Goal: Task Accomplishment & Management: Use online tool/utility

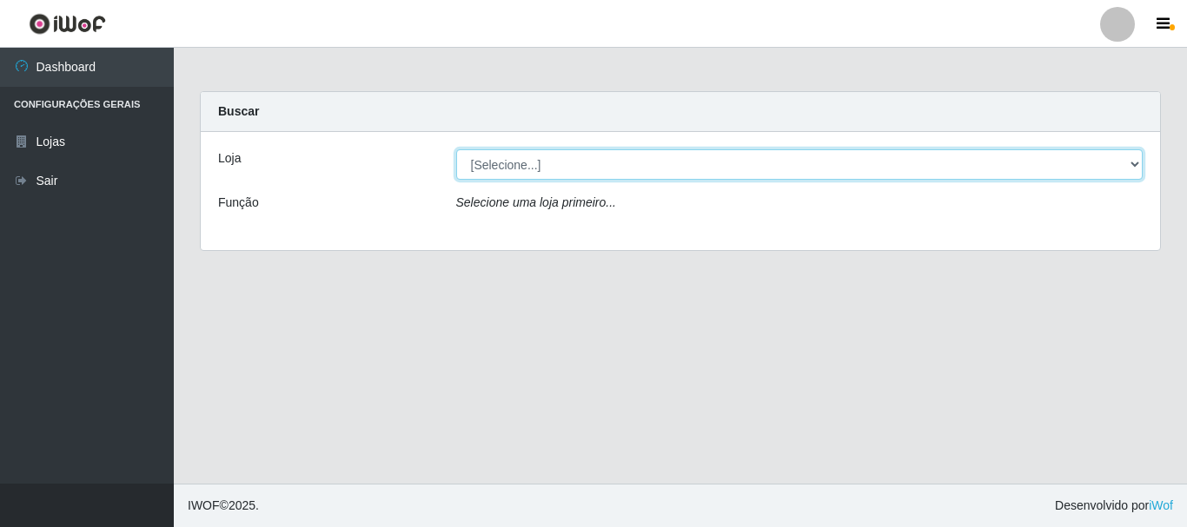
click at [649, 168] on select "[Selecione...] Super Vilton" at bounding box center [799, 164] width 687 height 30
select select "379"
click at [456, 149] on select "[Selecione...] Super Vilton" at bounding box center [799, 164] width 687 height 30
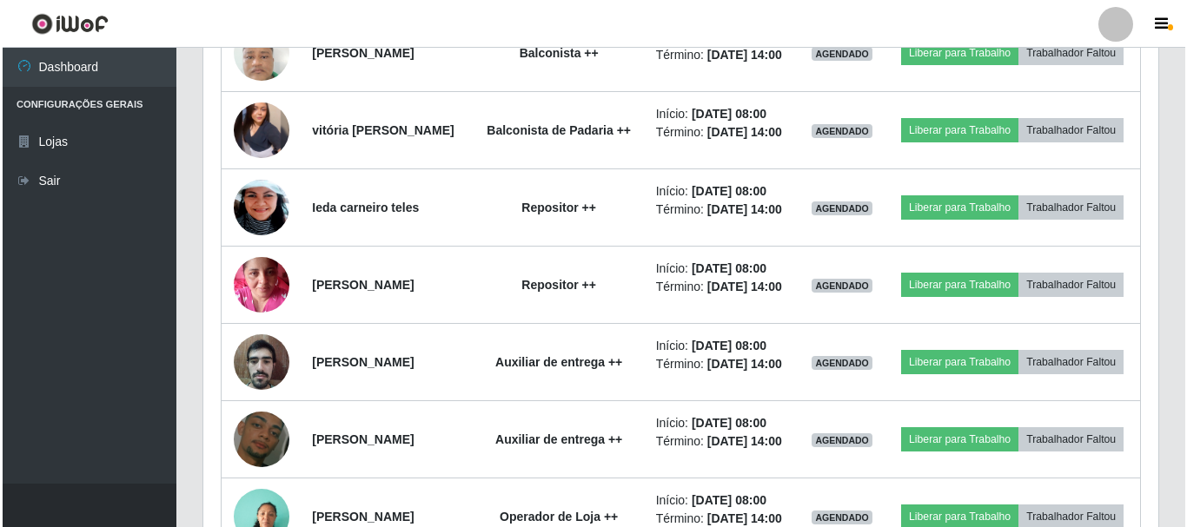
scroll to position [1216, 0]
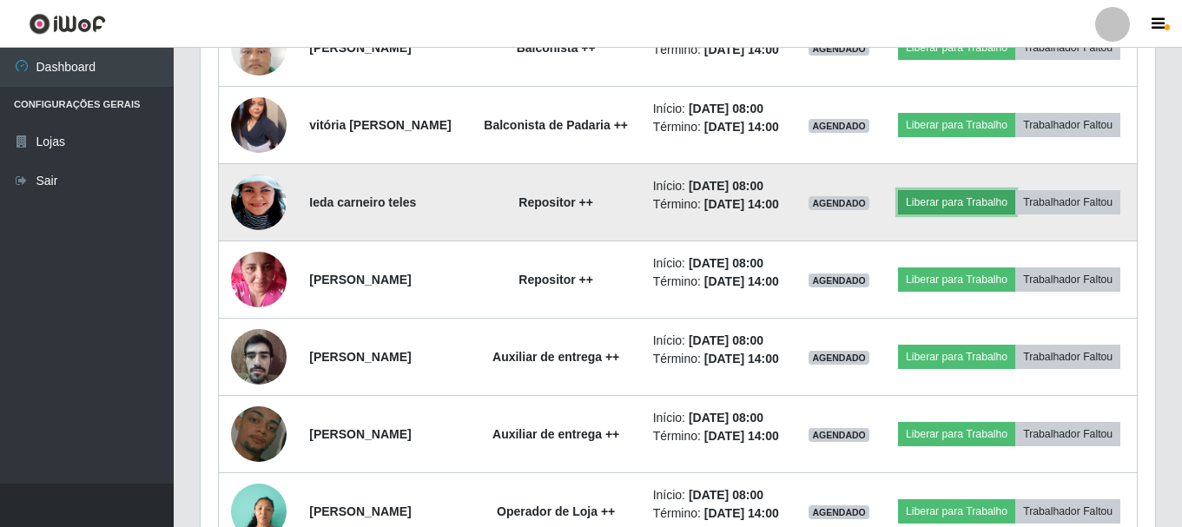
click at [1002, 215] on button "Liberar para Trabalho" at bounding box center [956, 202] width 117 height 24
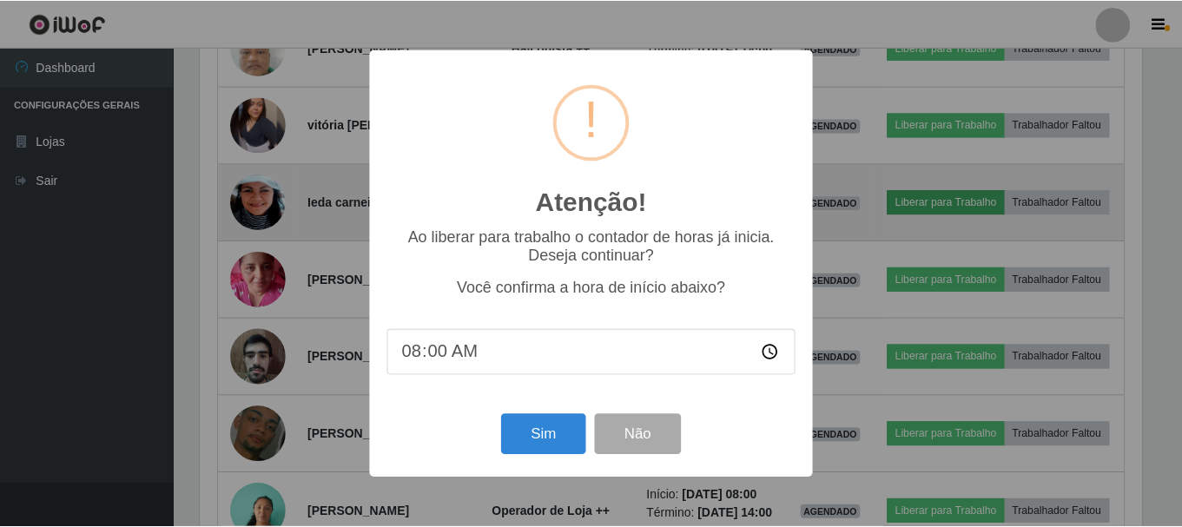
scroll to position [361, 946]
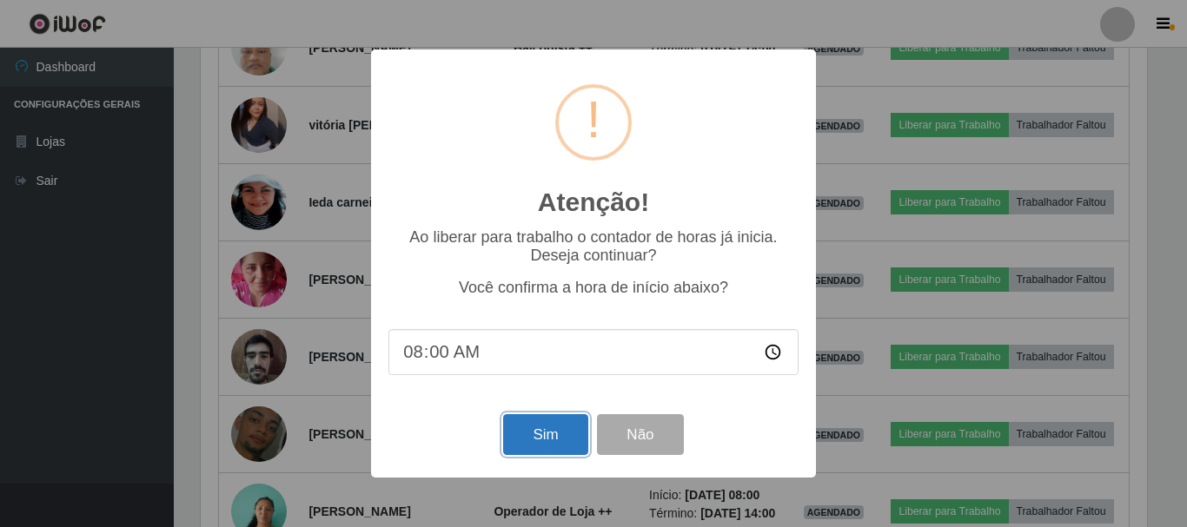
click at [560, 435] on button "Sim" at bounding box center [545, 434] width 84 height 41
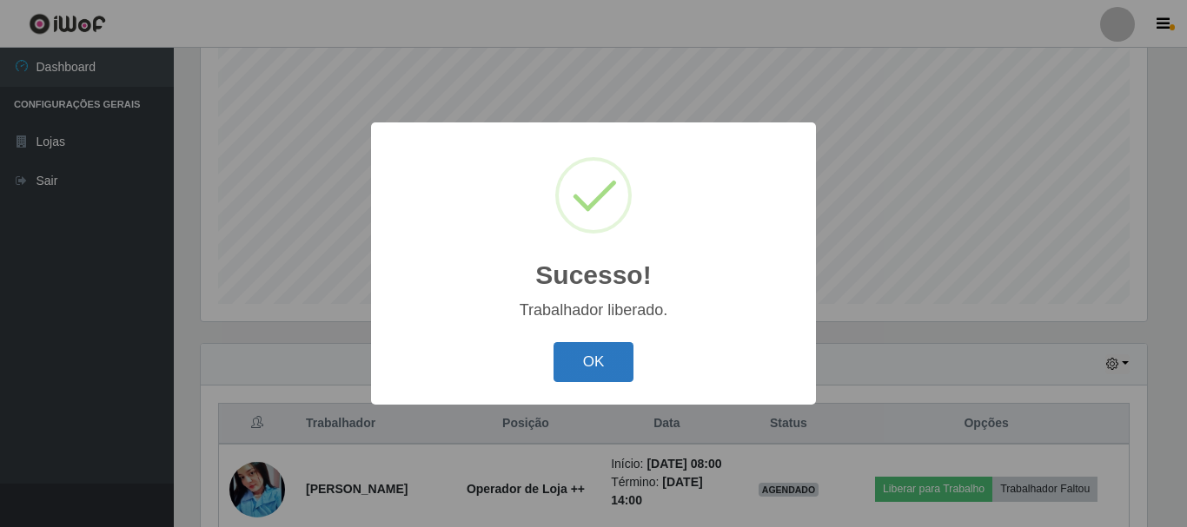
click at [609, 355] on button "OK" at bounding box center [593, 362] width 81 height 41
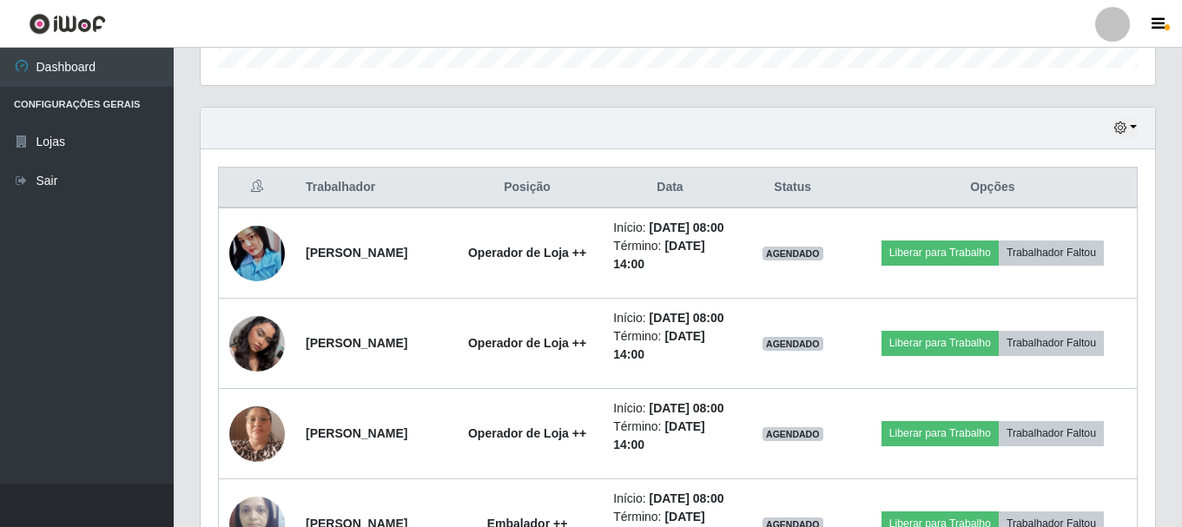
scroll to position [752, 0]
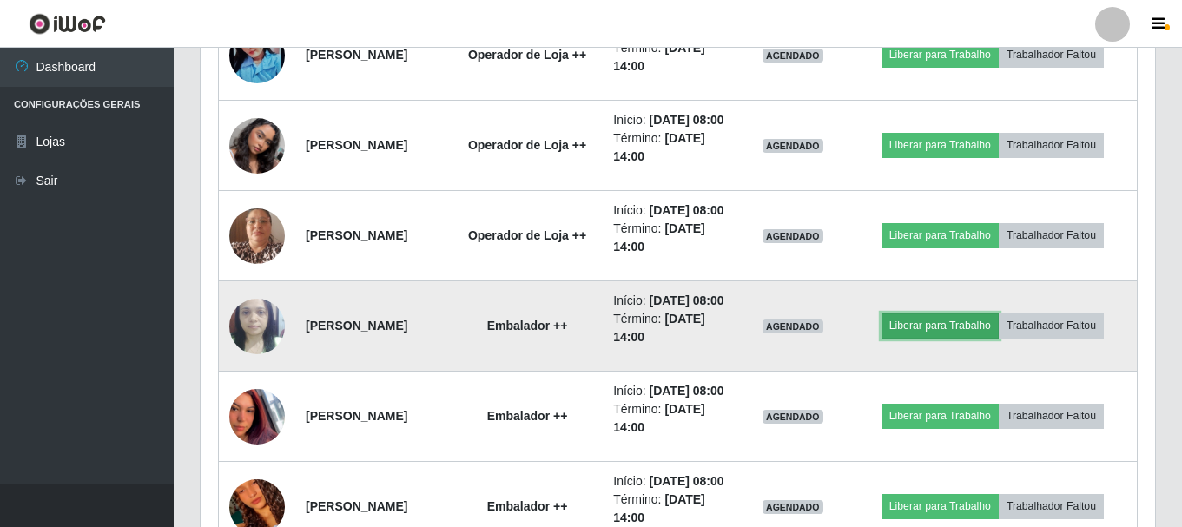
click at [942, 338] on button "Liberar para Trabalho" at bounding box center [940, 326] width 117 height 24
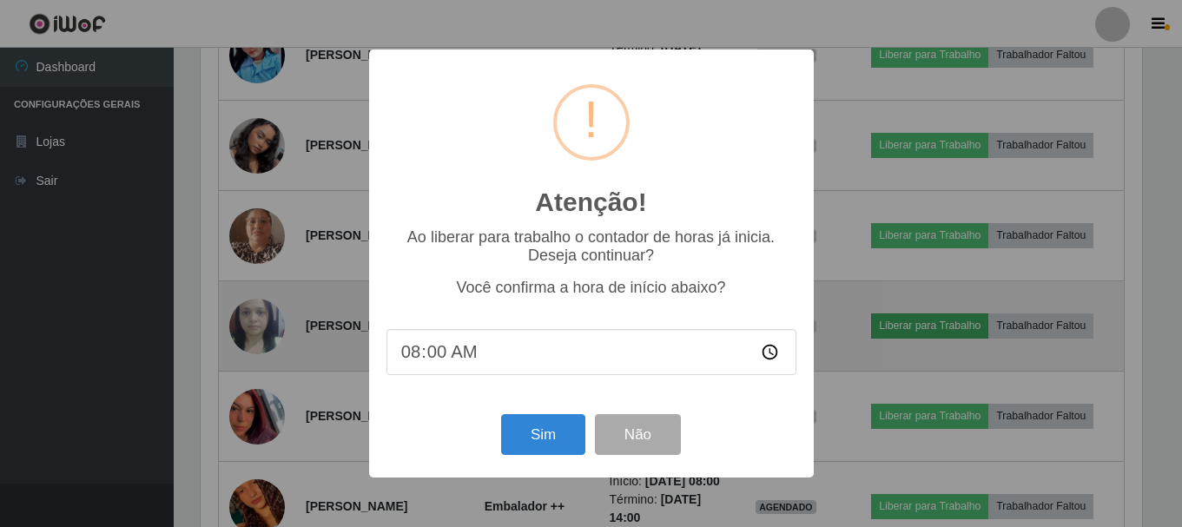
scroll to position [361, 946]
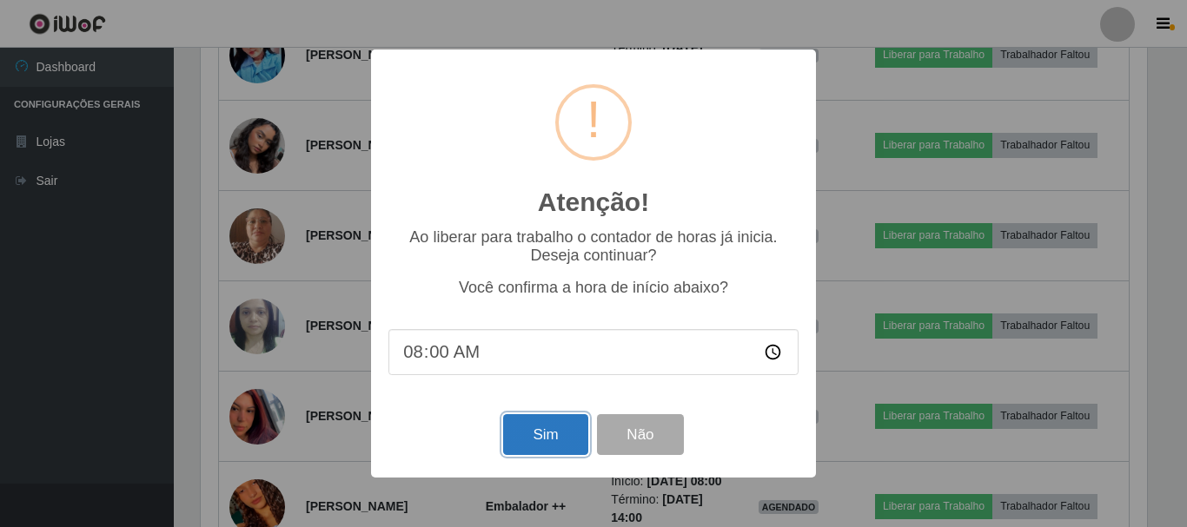
click at [573, 439] on button "Sim" at bounding box center [545, 434] width 84 height 41
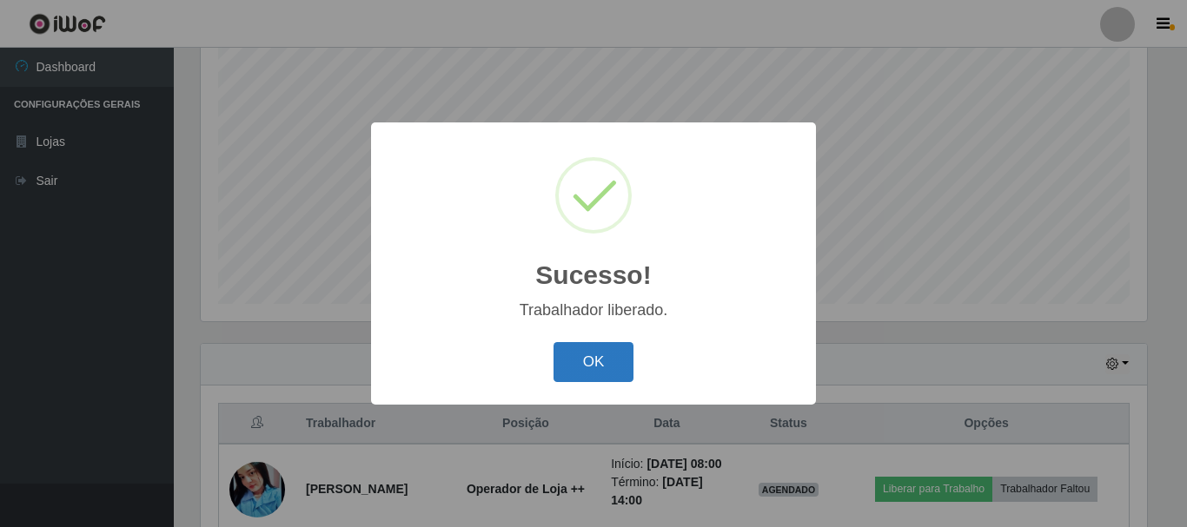
click at [580, 361] on button "OK" at bounding box center [593, 362] width 81 height 41
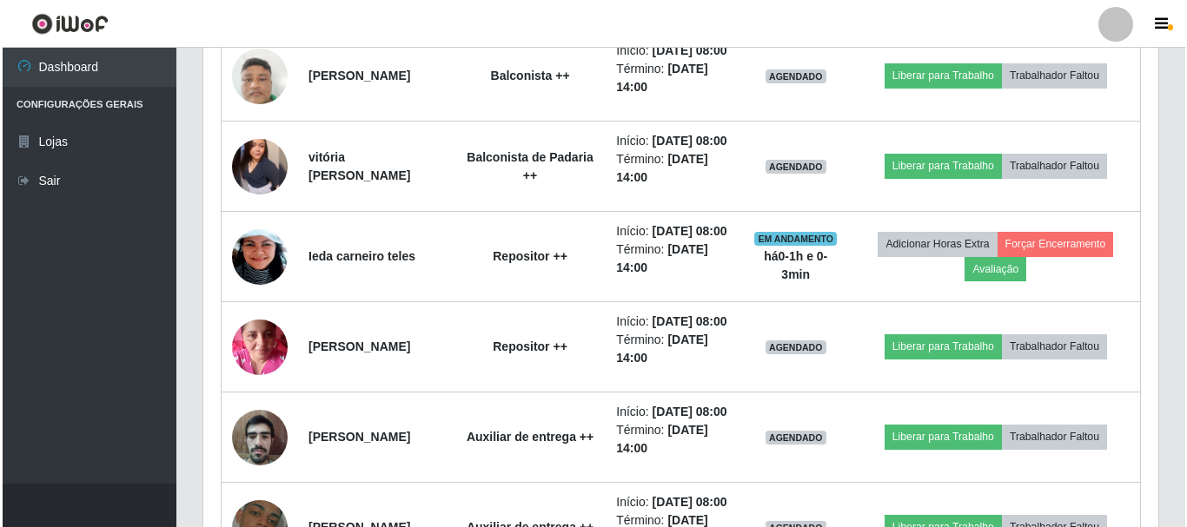
scroll to position [1447, 0]
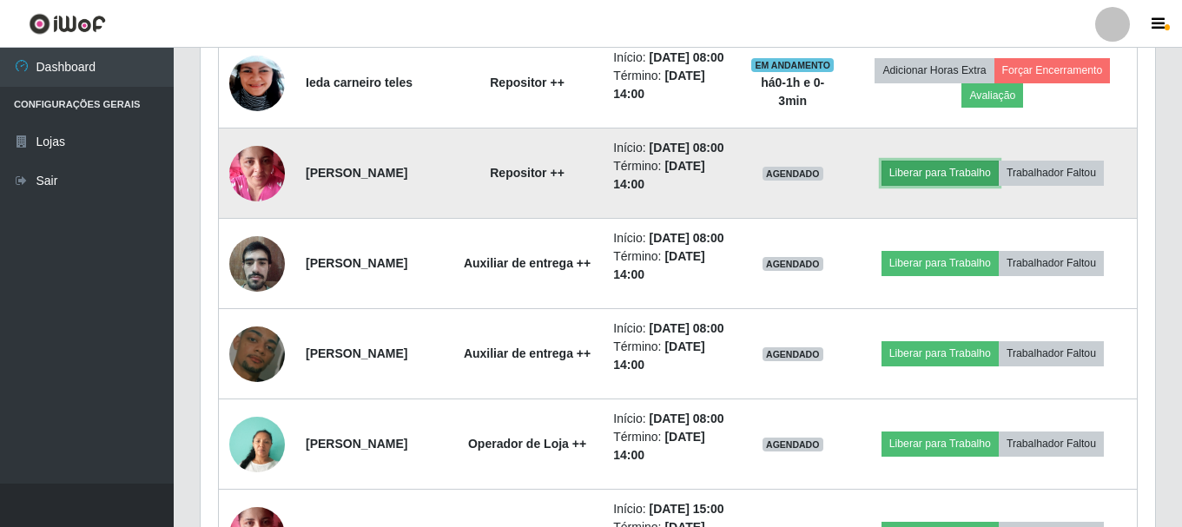
click at [953, 185] on button "Liberar para Trabalho" at bounding box center [940, 173] width 117 height 24
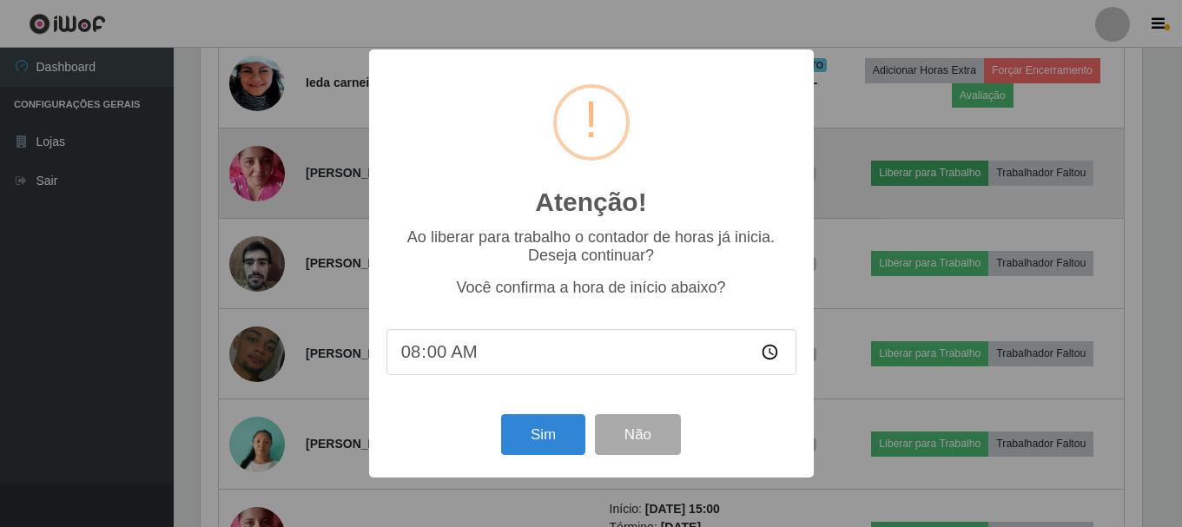
scroll to position [361, 946]
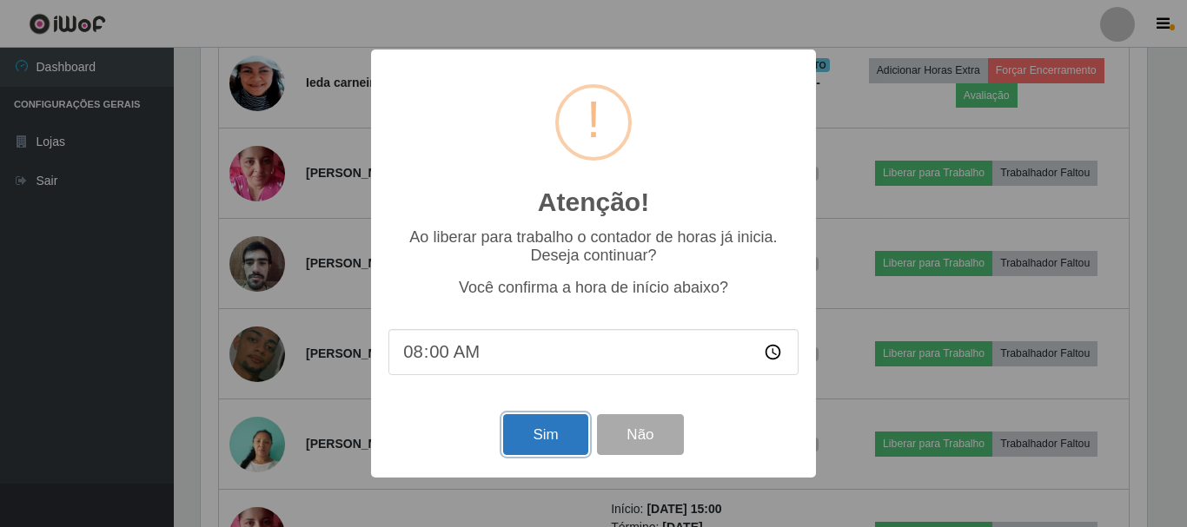
click at [534, 436] on button "Sim" at bounding box center [545, 434] width 84 height 41
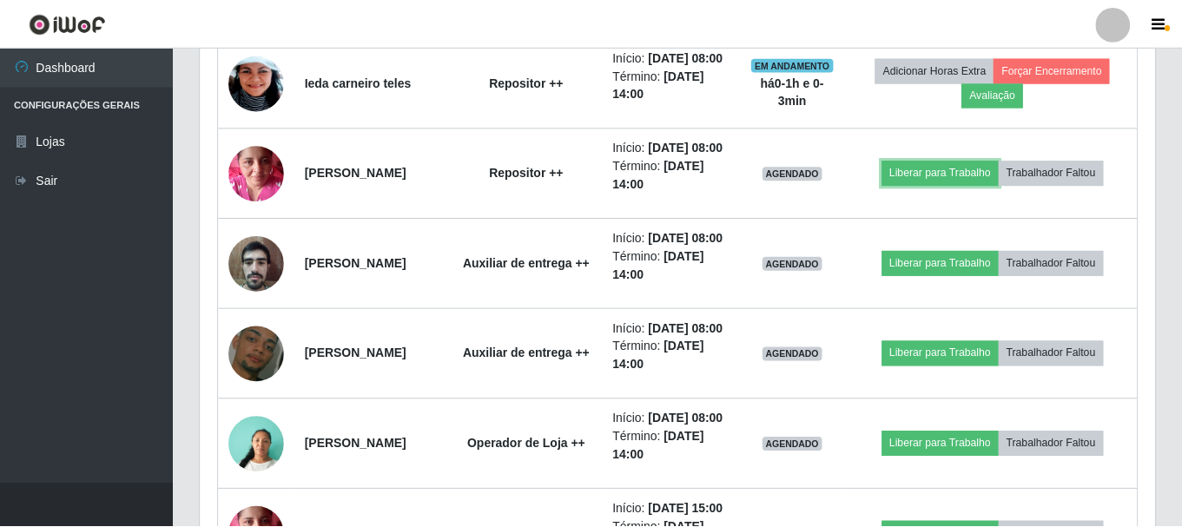
scroll to position [0, 0]
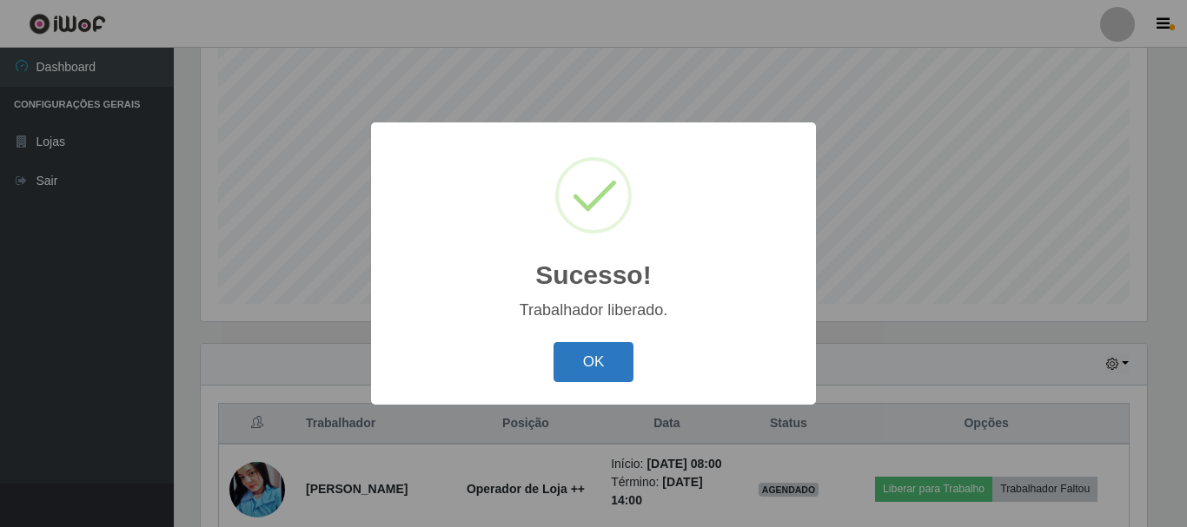
click at [577, 361] on button "OK" at bounding box center [593, 362] width 81 height 41
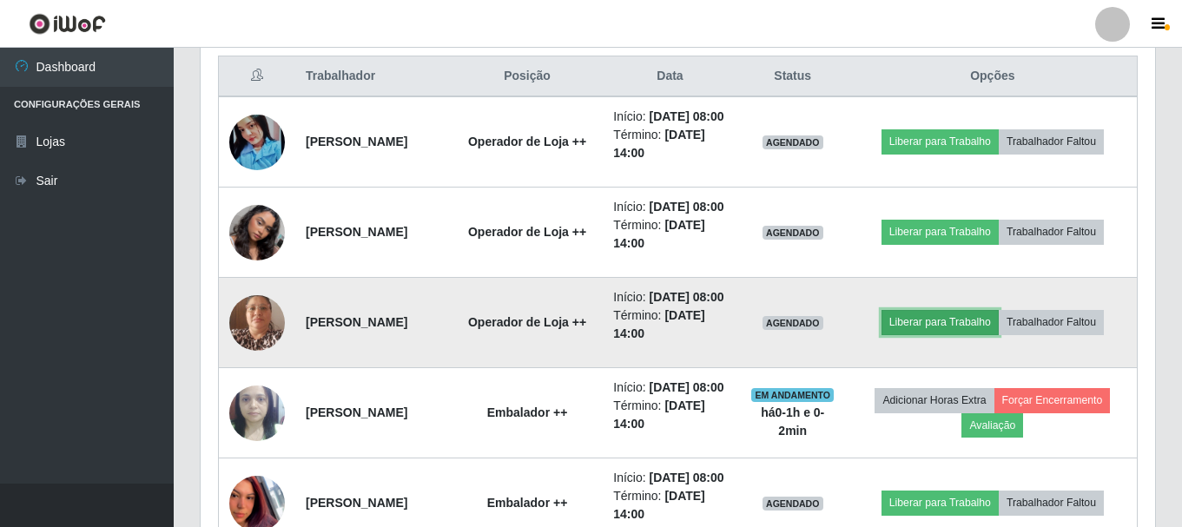
click at [967, 334] on button "Liberar para Trabalho" at bounding box center [940, 322] width 117 height 24
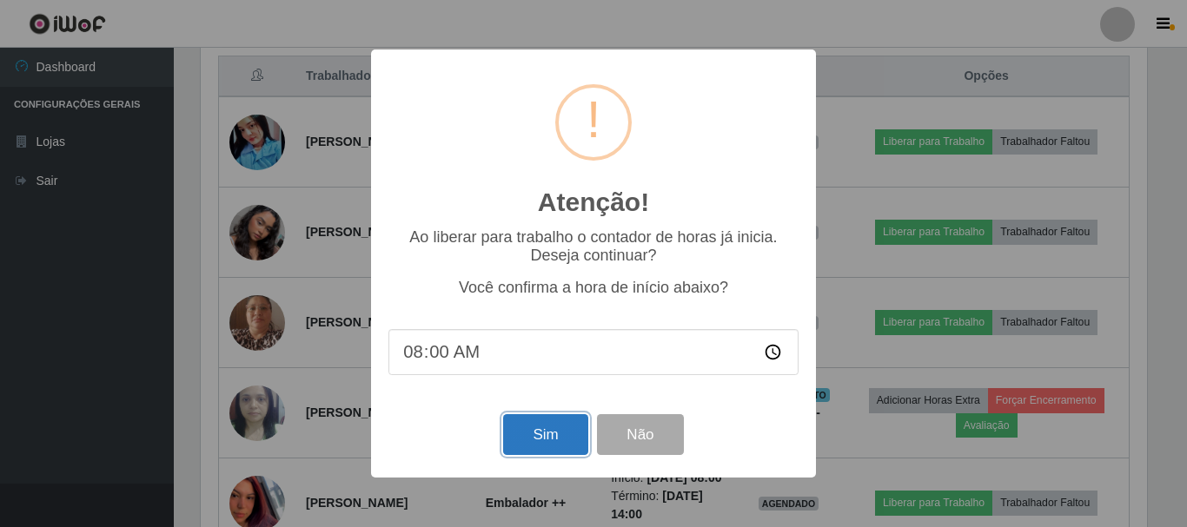
click at [537, 432] on button "Sim" at bounding box center [545, 434] width 84 height 41
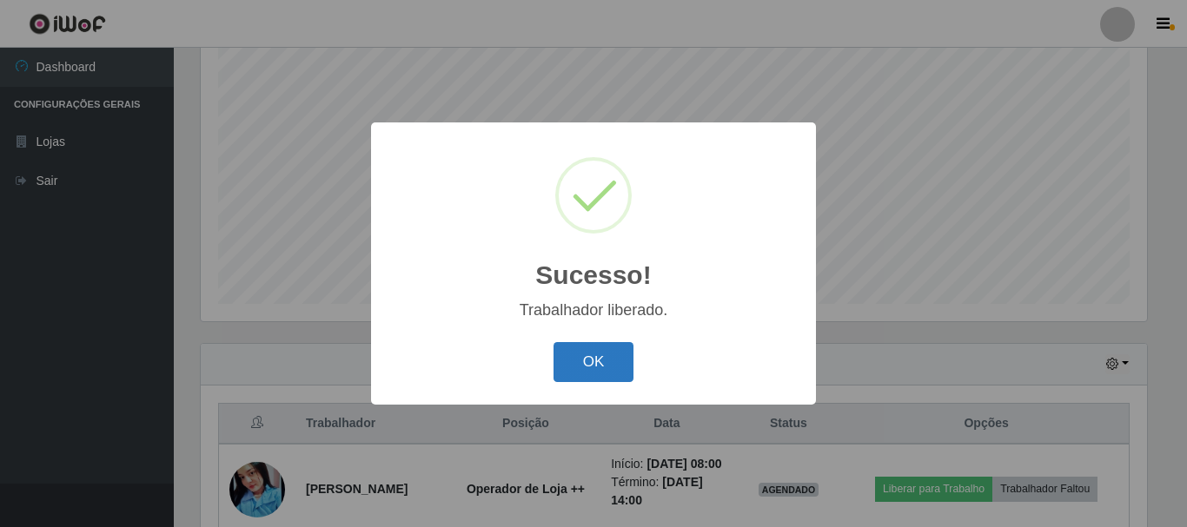
click at [593, 368] on button "OK" at bounding box center [593, 362] width 81 height 41
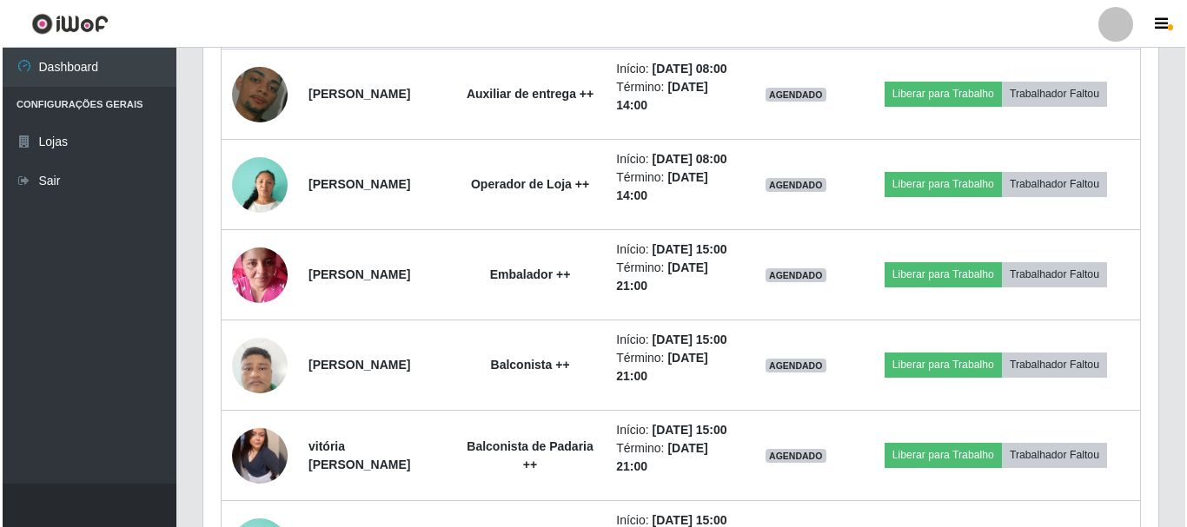
scroll to position [1707, 0]
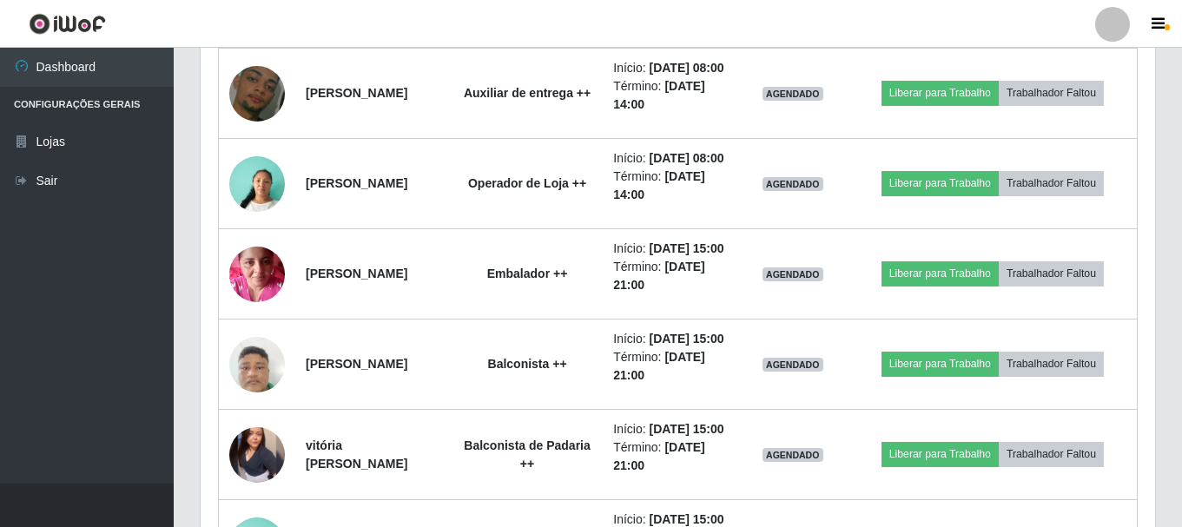
click at [951, 15] on button "Liberar para Trabalho" at bounding box center [940, 2] width 117 height 24
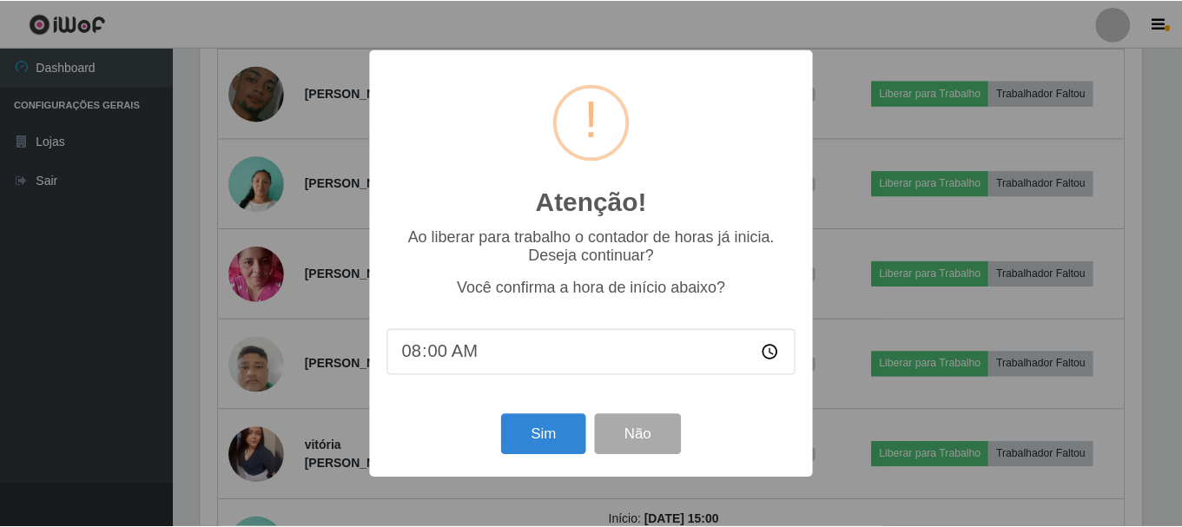
scroll to position [361, 946]
click at [541, 436] on button "Sim" at bounding box center [545, 434] width 84 height 41
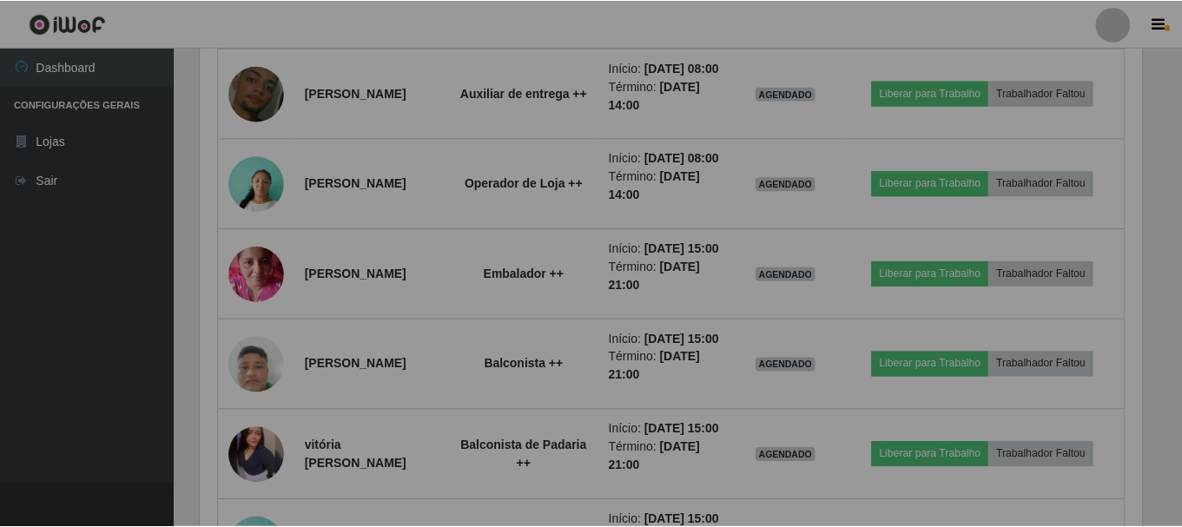
scroll to position [361, 955]
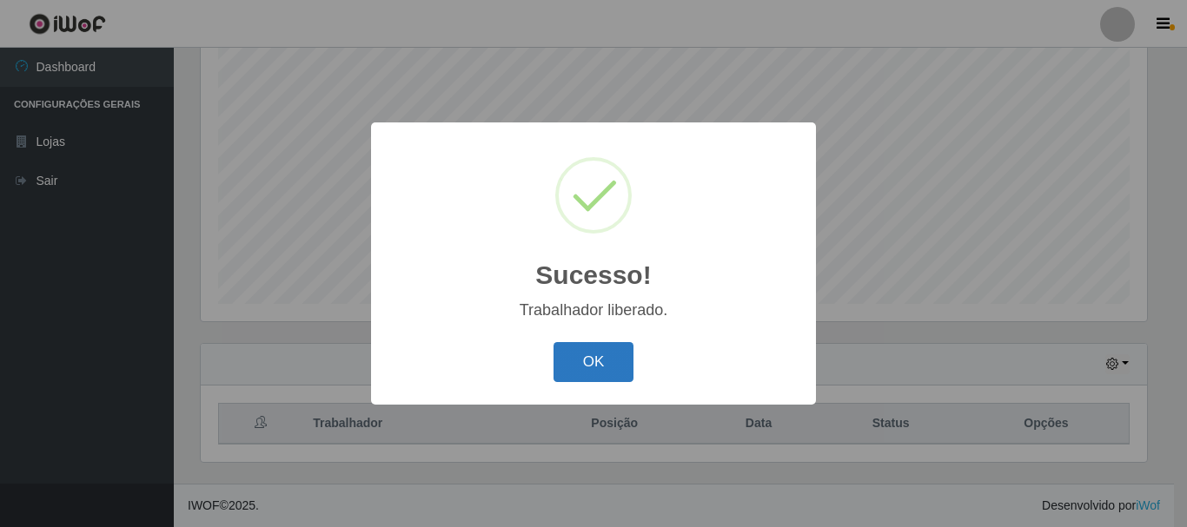
click at [599, 364] on button "OK" at bounding box center [593, 362] width 81 height 41
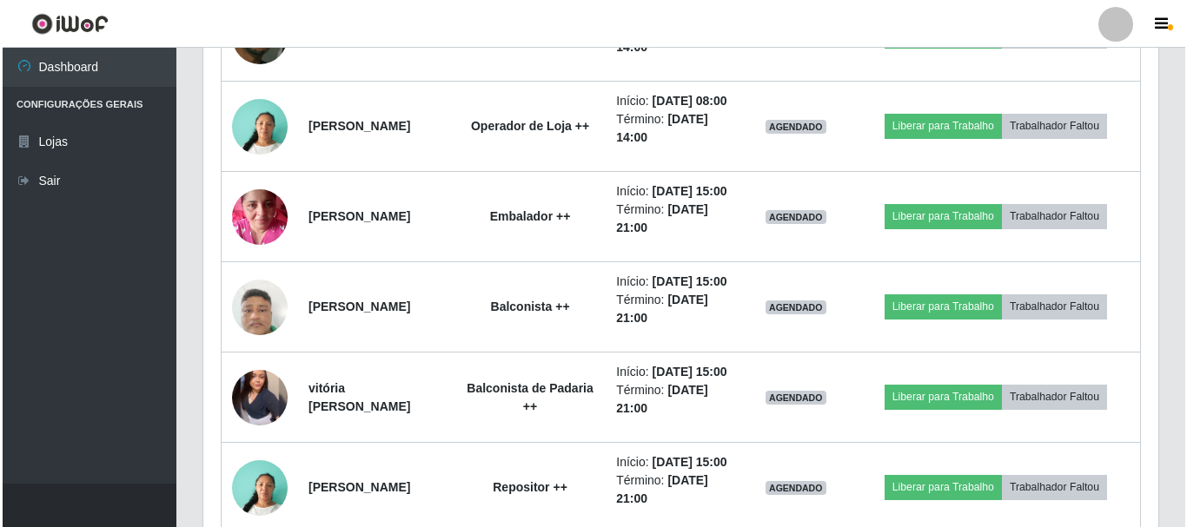
scroll to position [1794, 0]
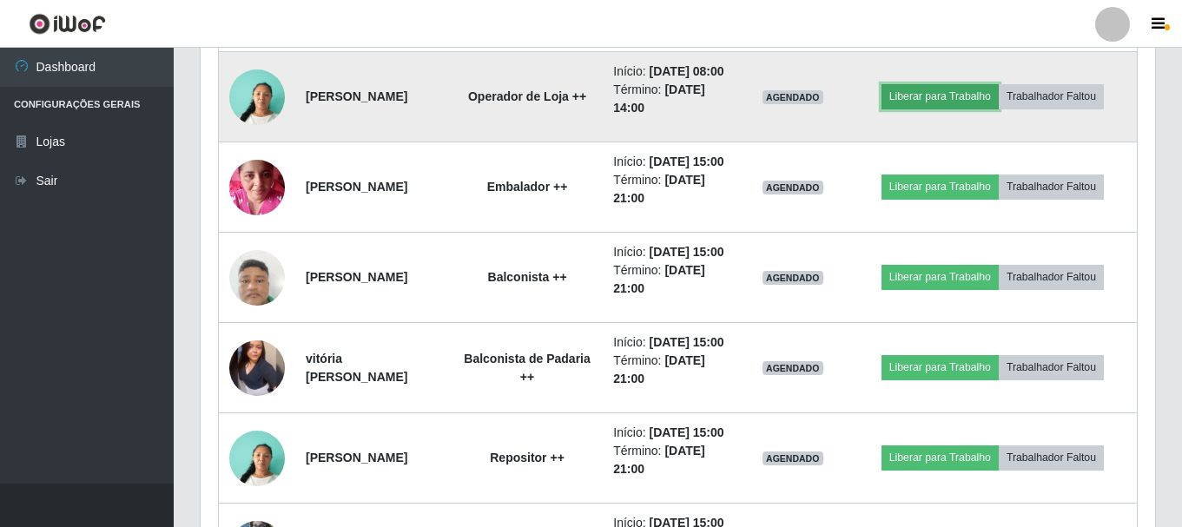
click at [950, 109] on button "Liberar para Trabalho" at bounding box center [940, 96] width 117 height 24
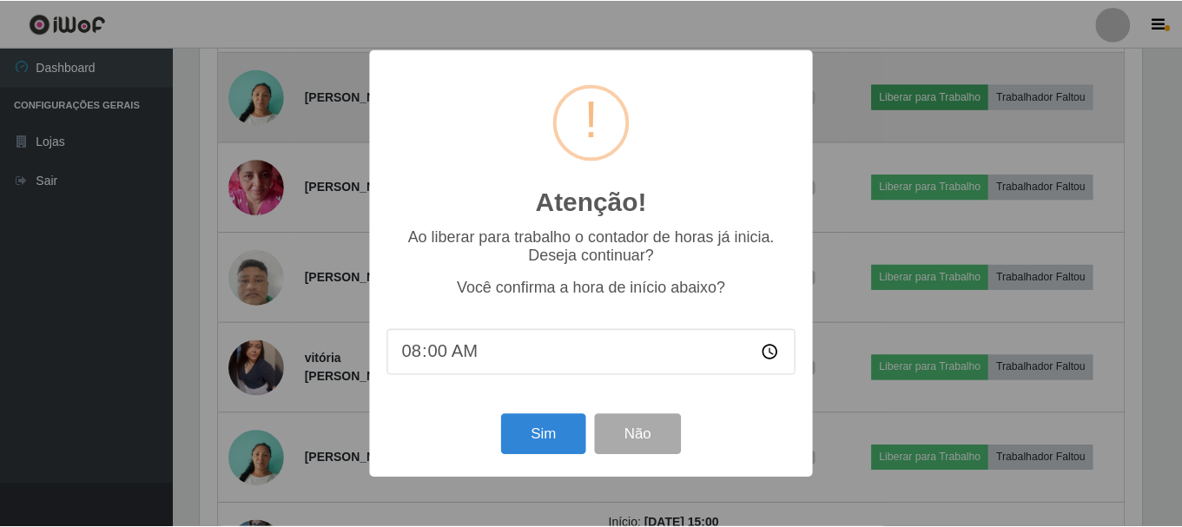
scroll to position [361, 946]
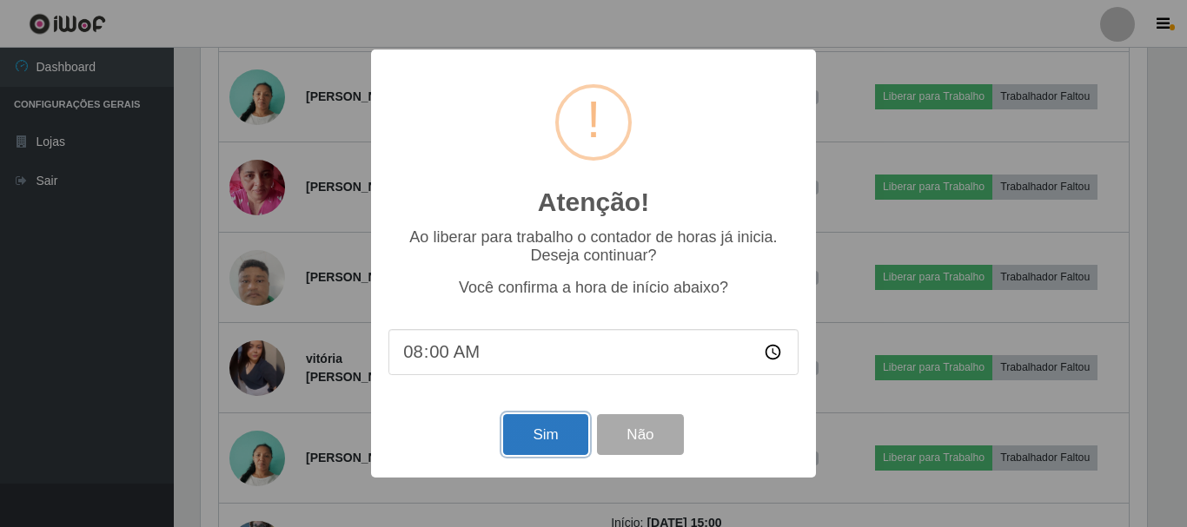
click at [569, 438] on button "Sim" at bounding box center [545, 434] width 84 height 41
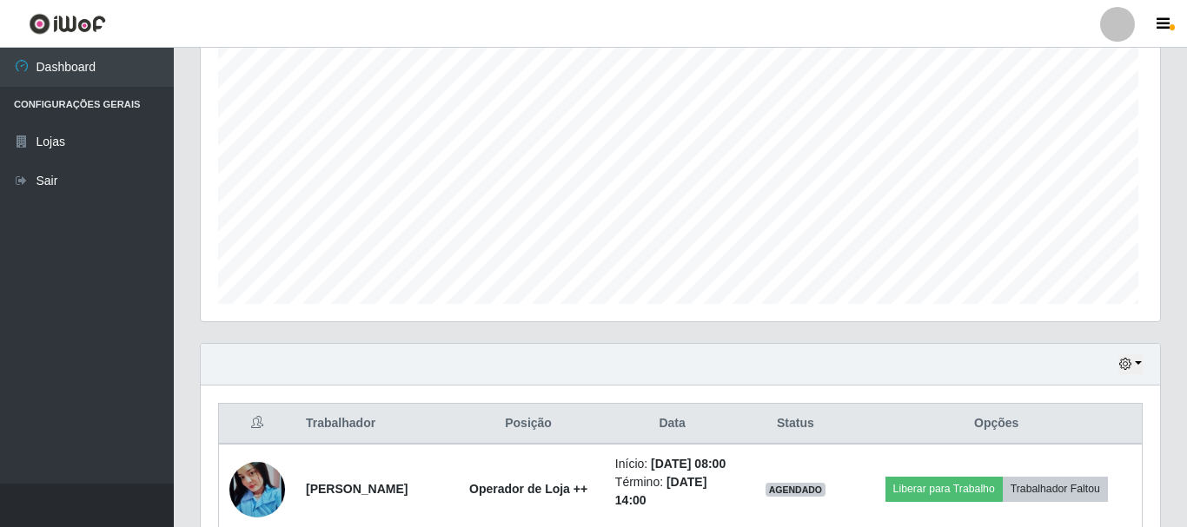
scroll to position [868438, 867852]
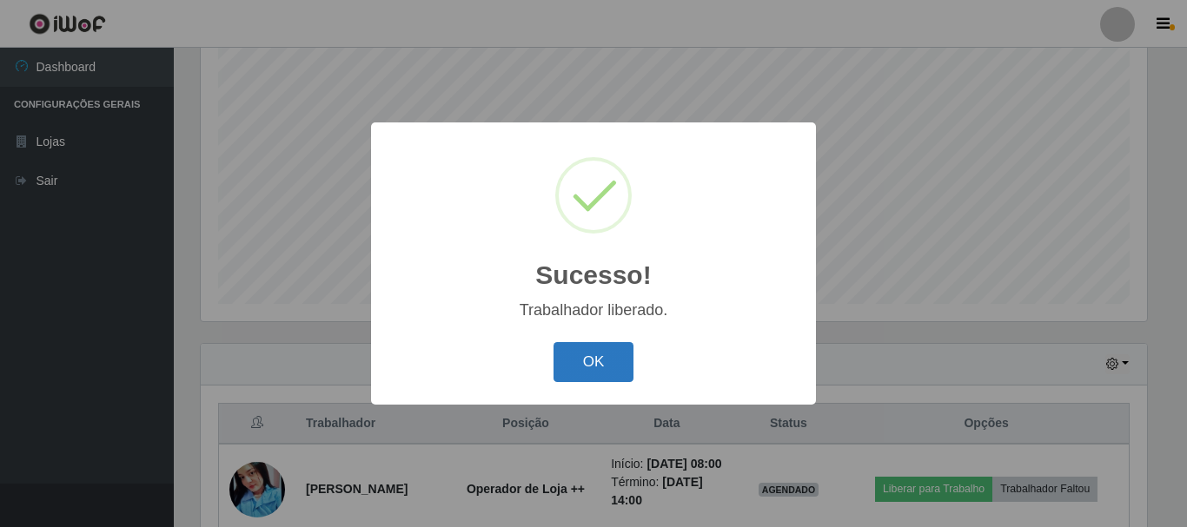
click at [595, 355] on button "OK" at bounding box center [593, 362] width 81 height 41
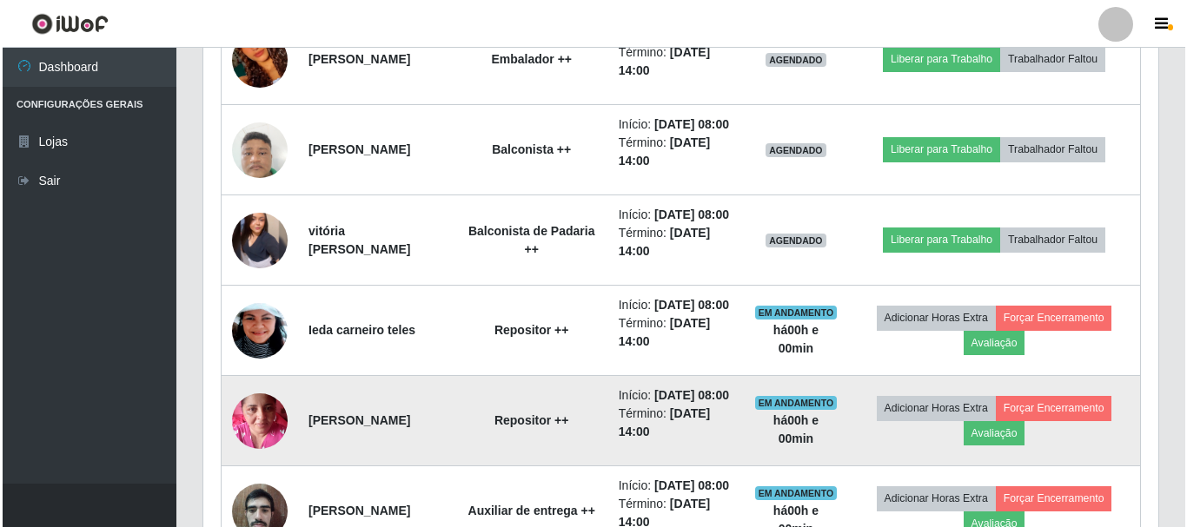
scroll to position [1186, 0]
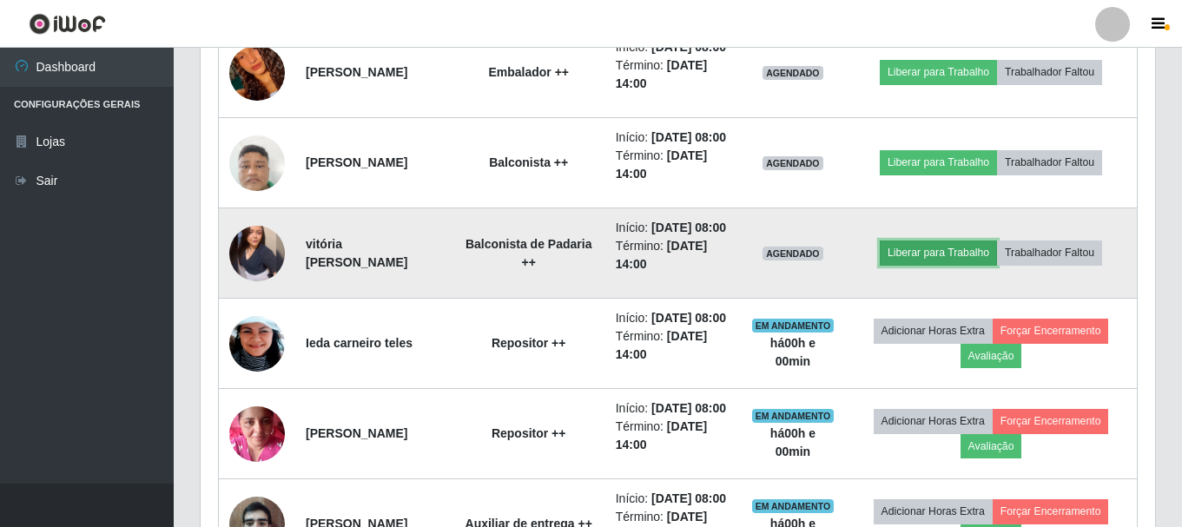
click at [953, 265] on button "Liberar para Trabalho" at bounding box center [938, 253] width 117 height 24
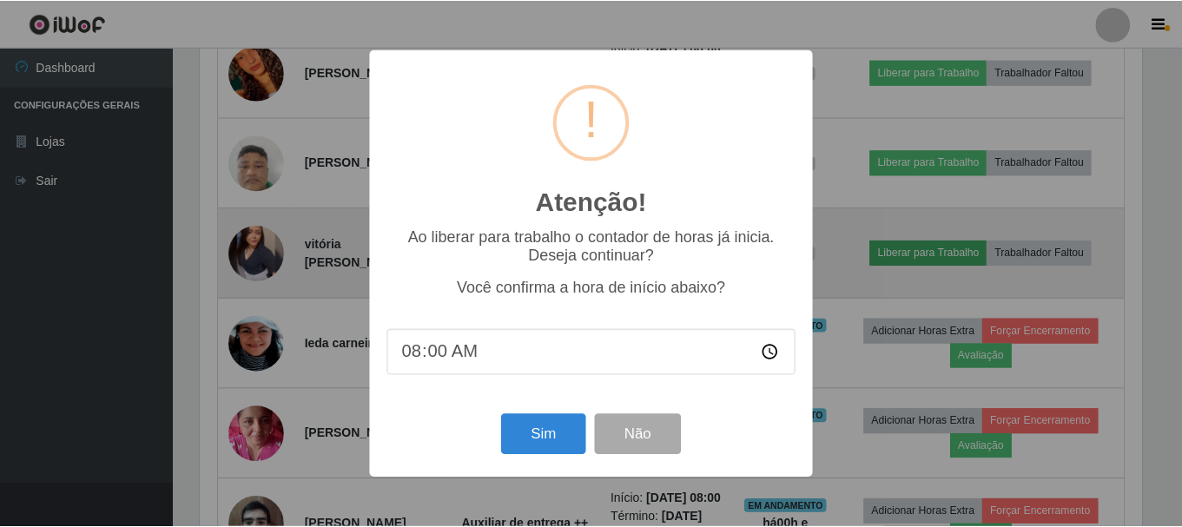
scroll to position [361, 946]
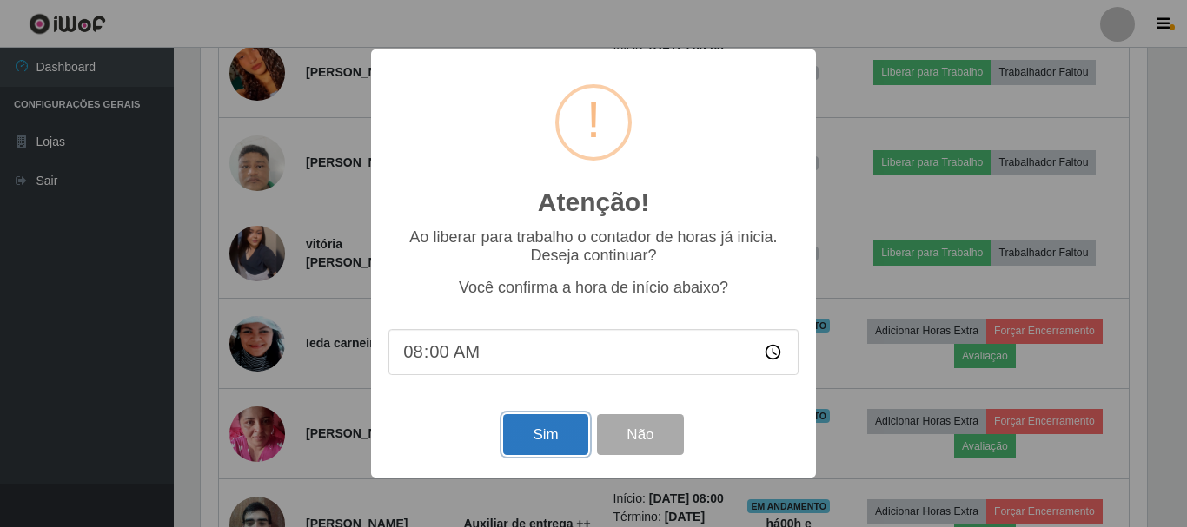
click at [558, 444] on button "Sim" at bounding box center [545, 434] width 84 height 41
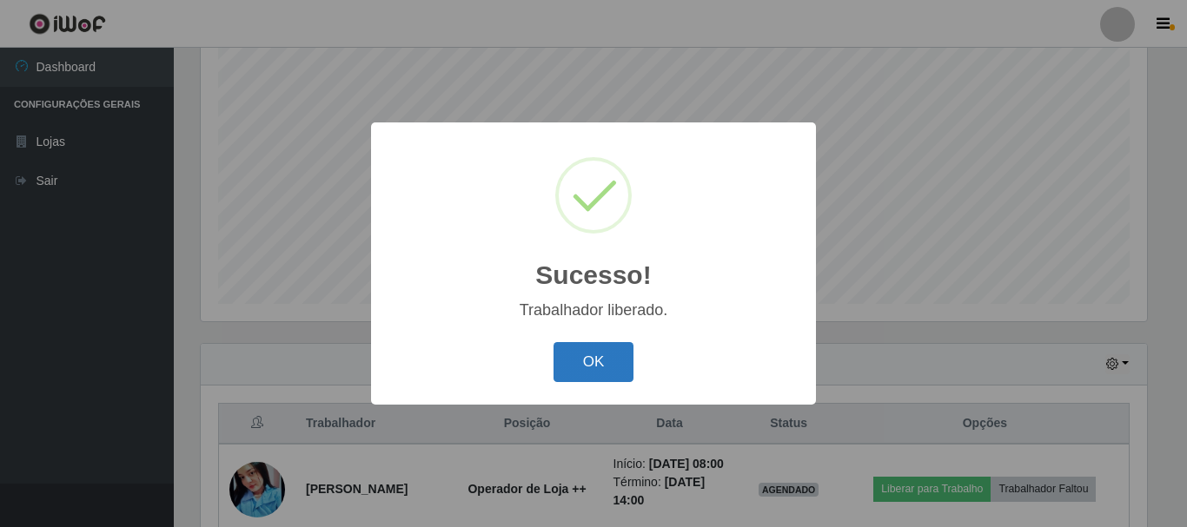
click at [597, 363] on button "OK" at bounding box center [593, 362] width 81 height 41
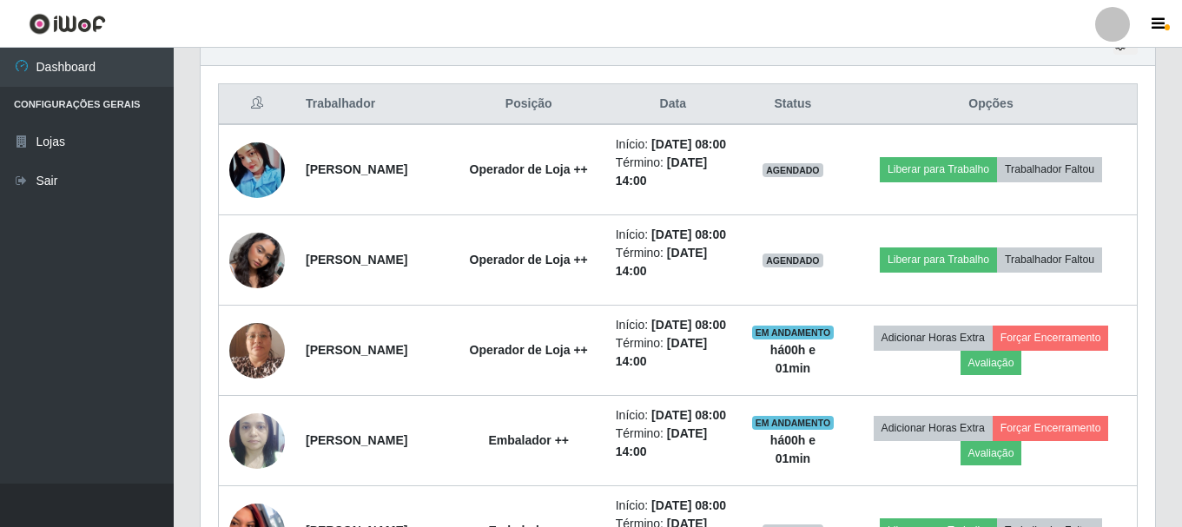
scroll to position [578, 0]
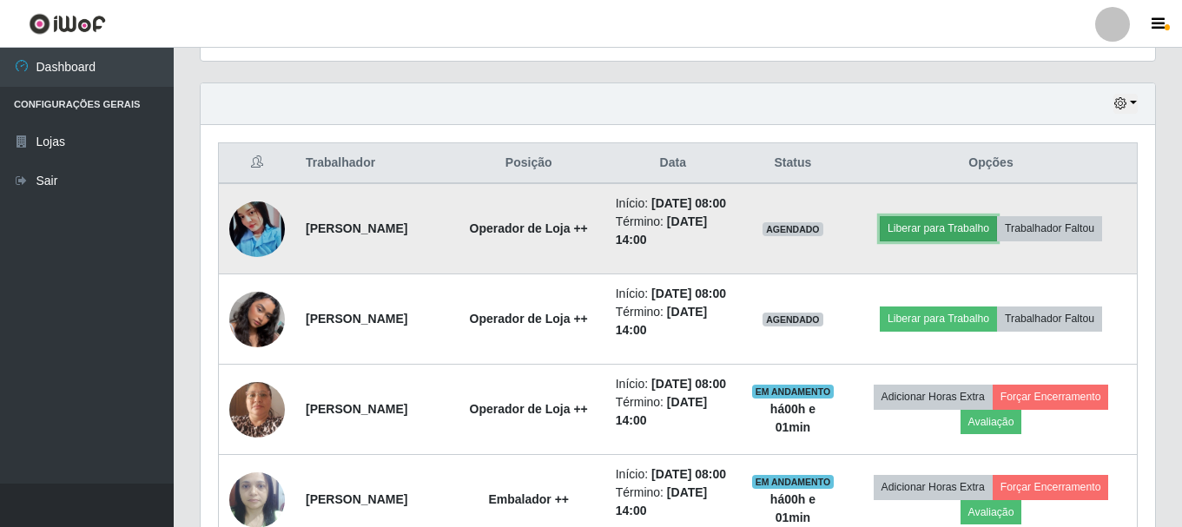
click at [948, 231] on button "Liberar para Trabalho" at bounding box center [938, 228] width 117 height 24
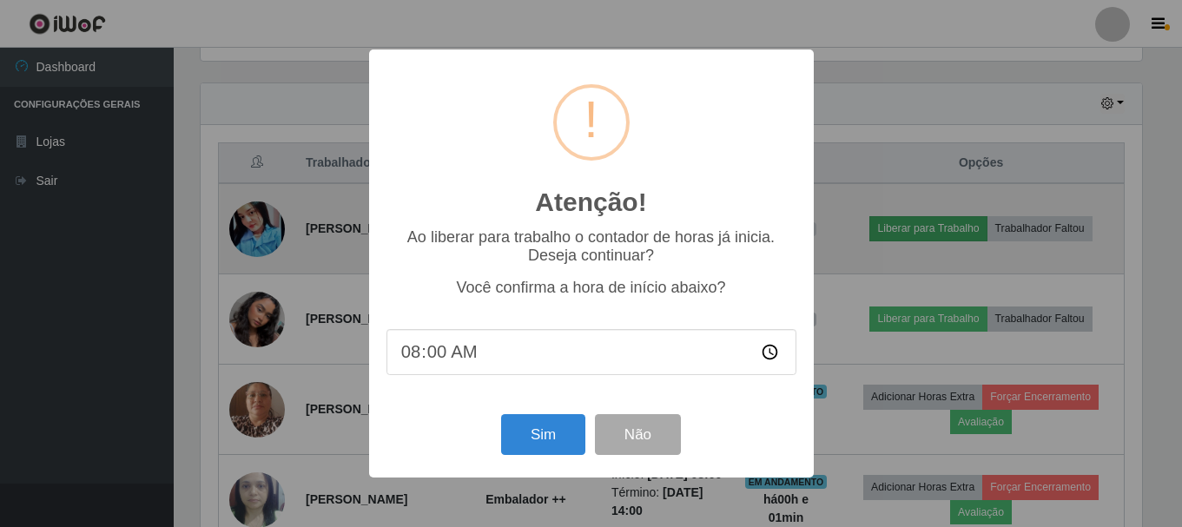
scroll to position [361, 946]
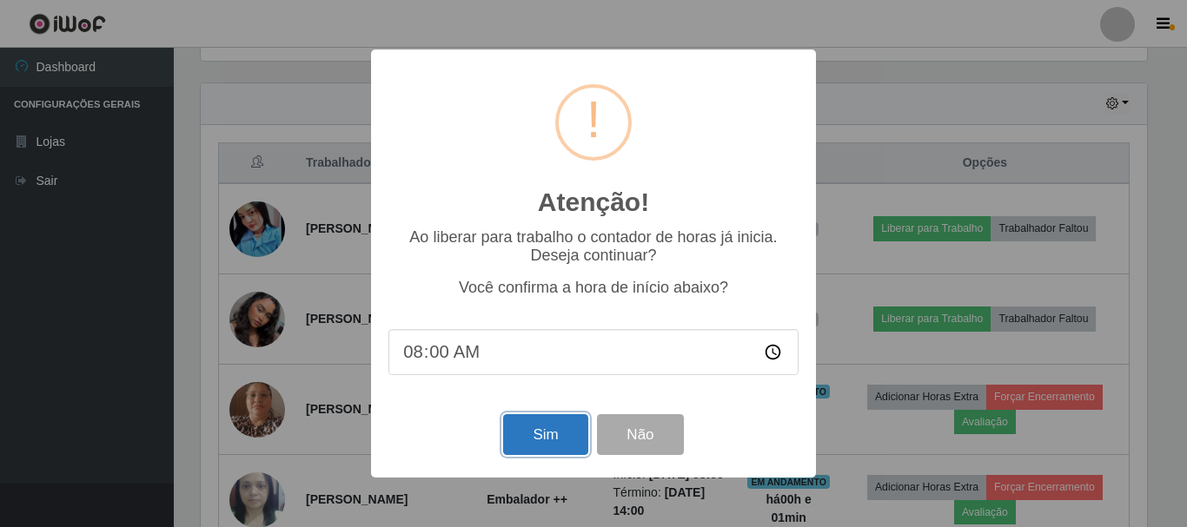
click at [564, 448] on button "Sim" at bounding box center [545, 434] width 84 height 41
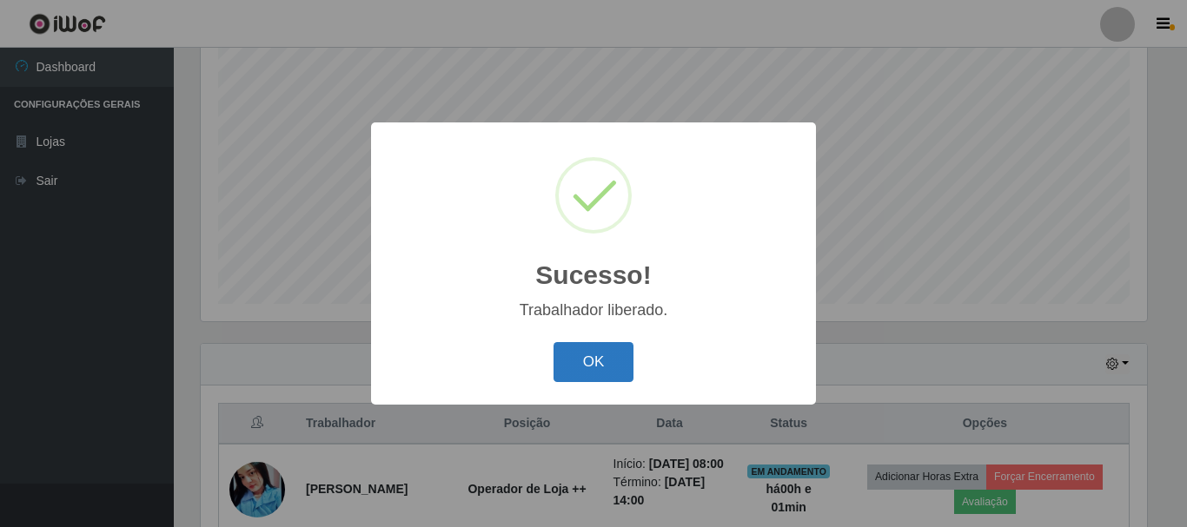
click at [579, 375] on button "OK" at bounding box center [593, 362] width 81 height 41
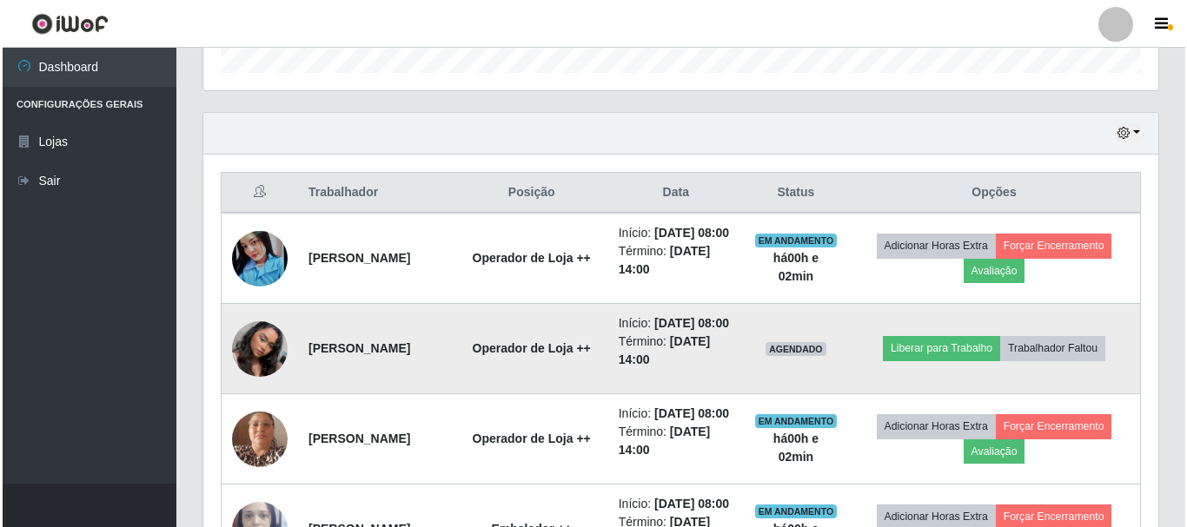
scroll to position [578, 0]
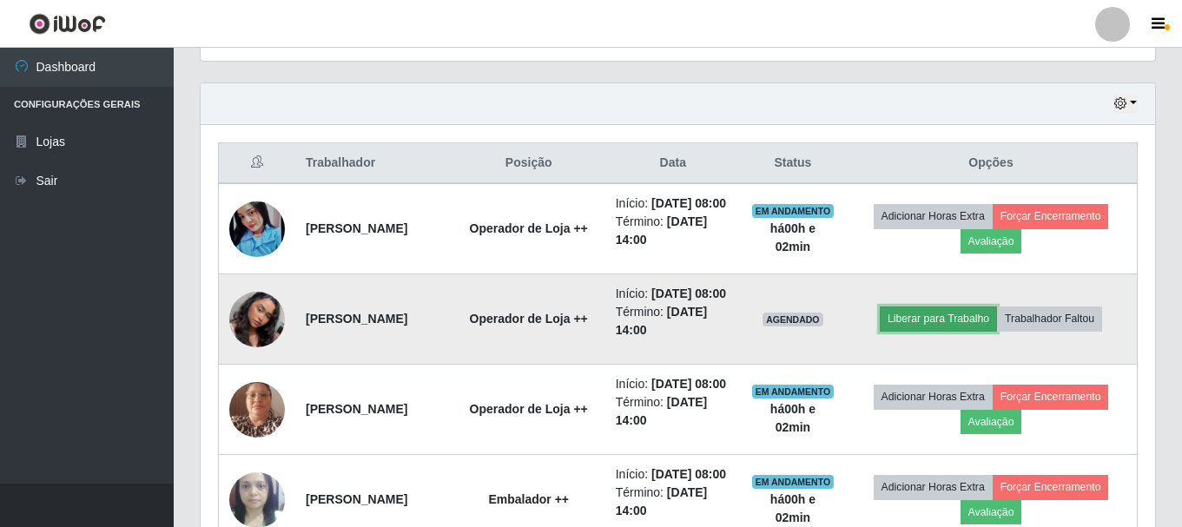
click at [935, 331] on button "Liberar para Trabalho" at bounding box center [938, 319] width 117 height 24
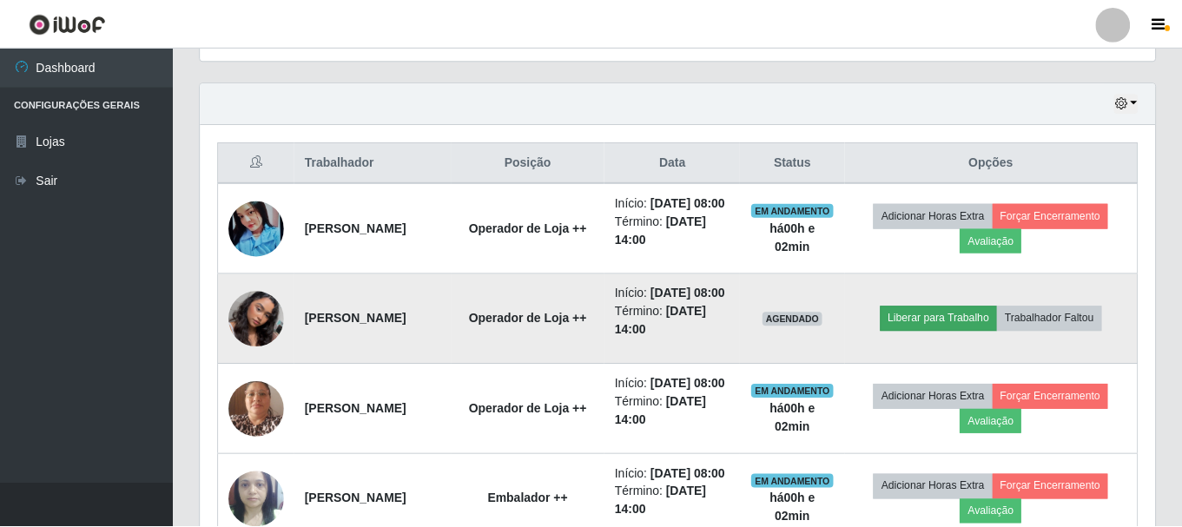
scroll to position [361, 946]
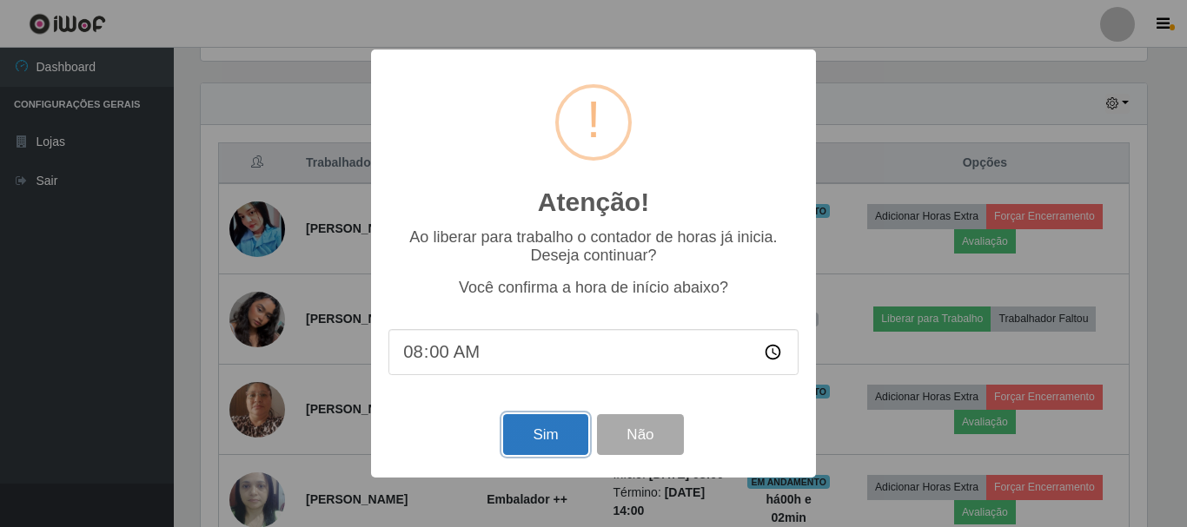
click at [579, 450] on button "Sim" at bounding box center [545, 434] width 84 height 41
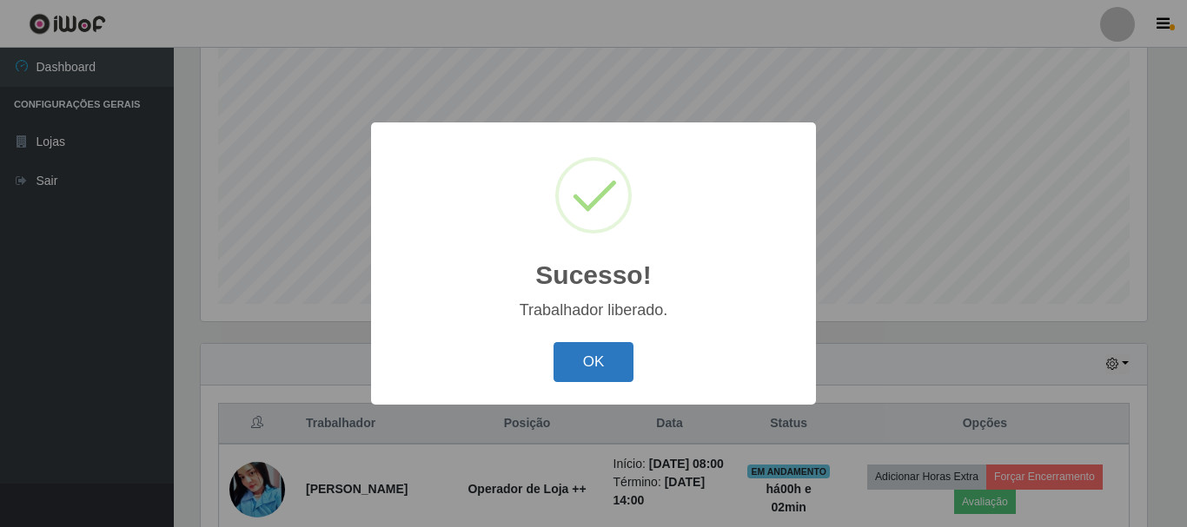
click at [607, 374] on button "OK" at bounding box center [593, 362] width 81 height 41
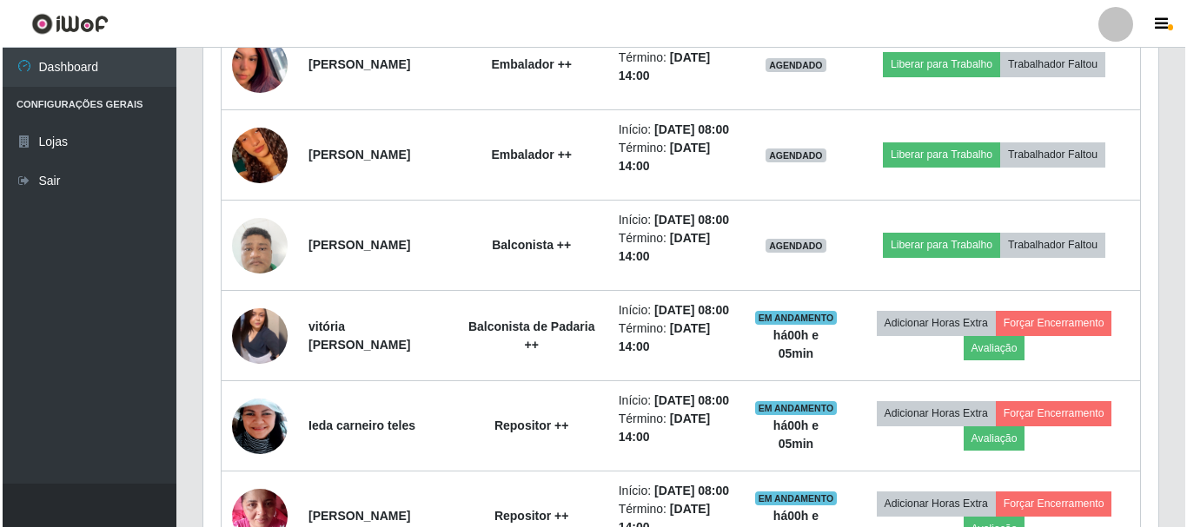
scroll to position [1099, 0]
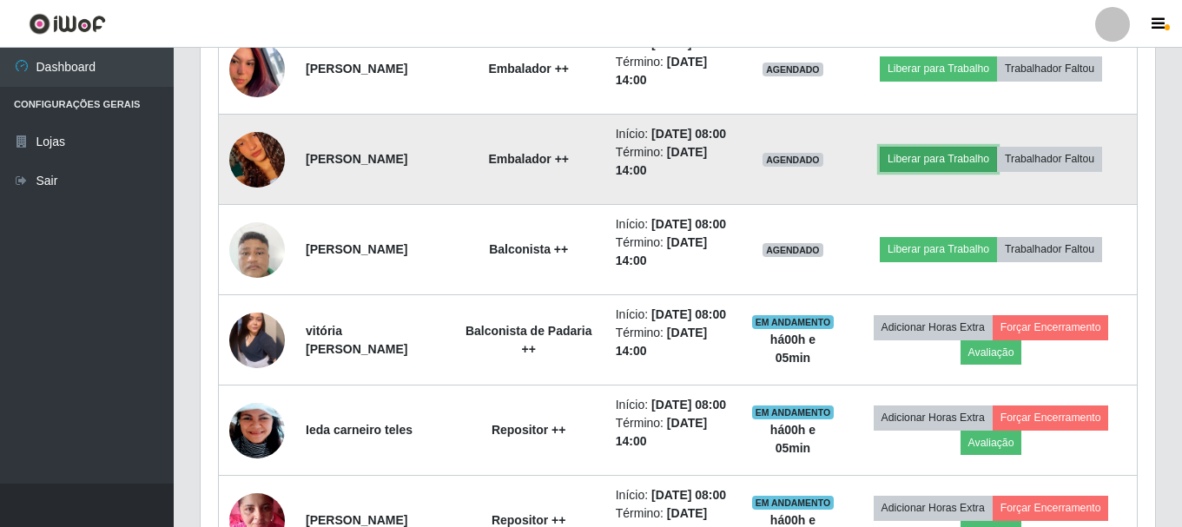
click at [978, 171] on button "Liberar para Trabalho" at bounding box center [938, 159] width 117 height 24
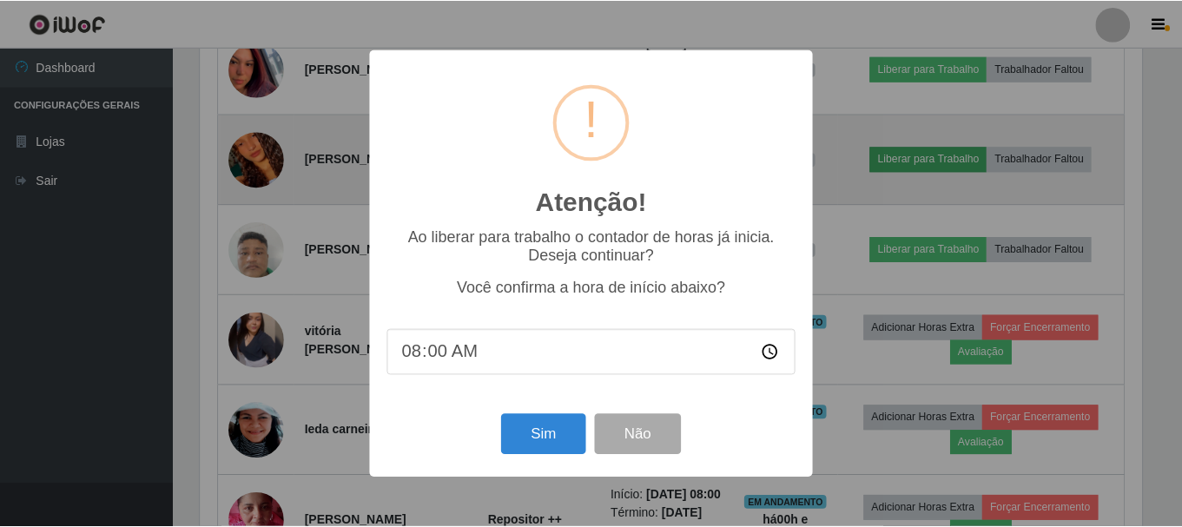
scroll to position [361, 946]
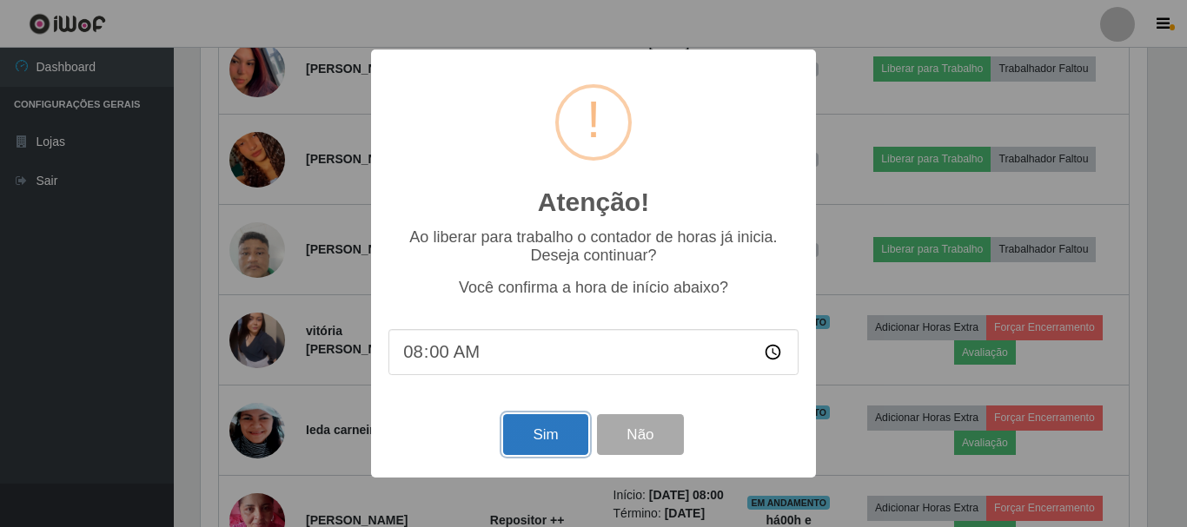
click at [560, 453] on button "Sim" at bounding box center [545, 434] width 84 height 41
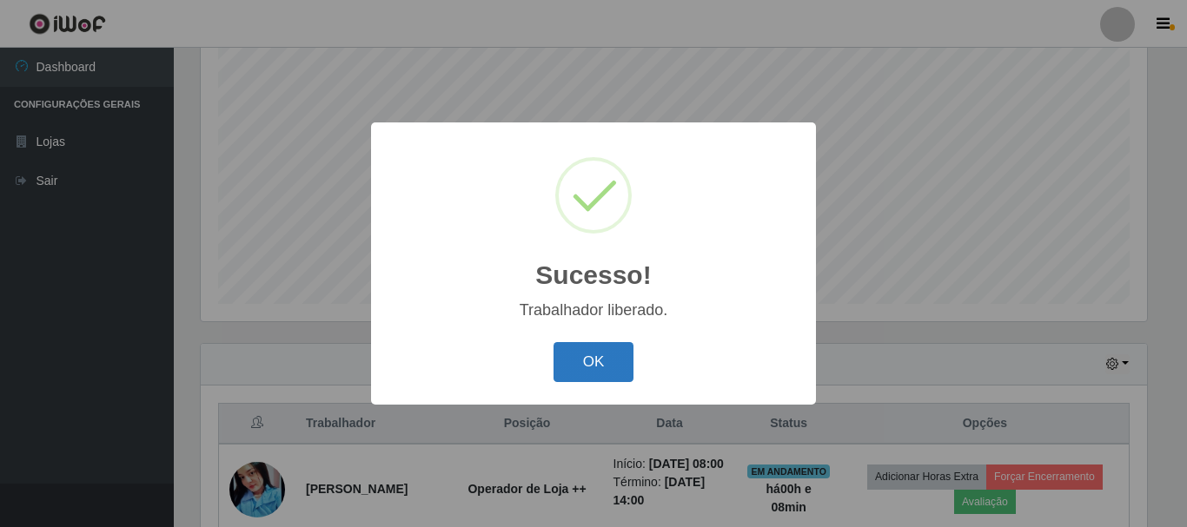
click at [614, 361] on button "OK" at bounding box center [593, 362] width 81 height 41
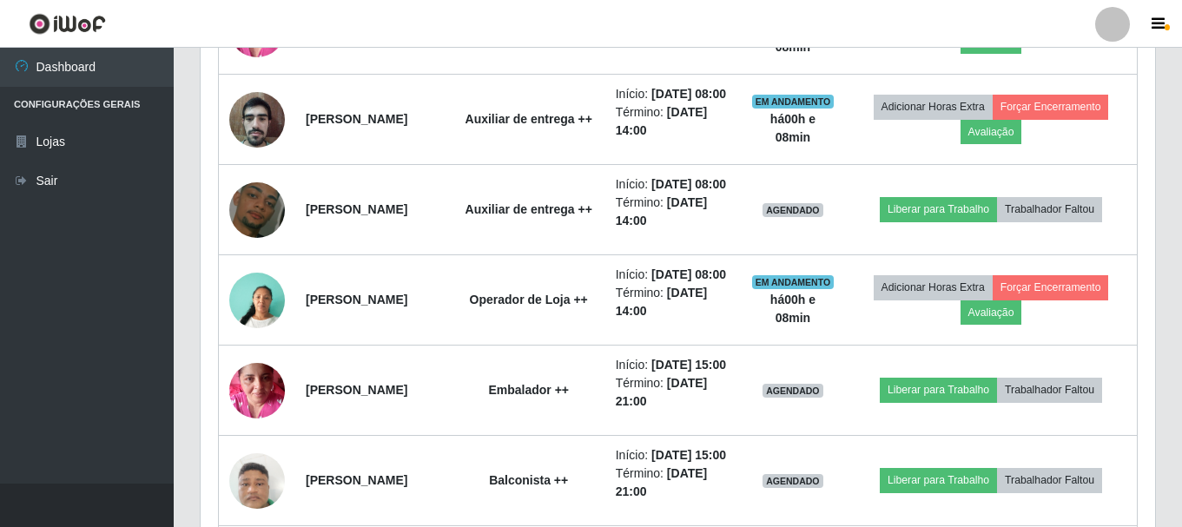
scroll to position [1620, 0]
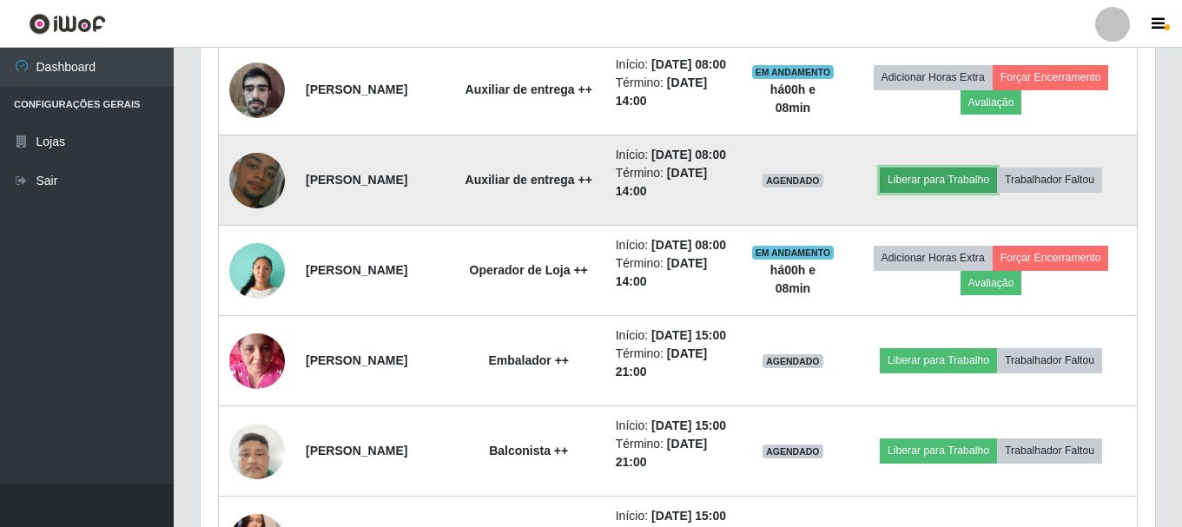
click at [957, 192] on button "Liberar para Trabalho" at bounding box center [938, 180] width 117 height 24
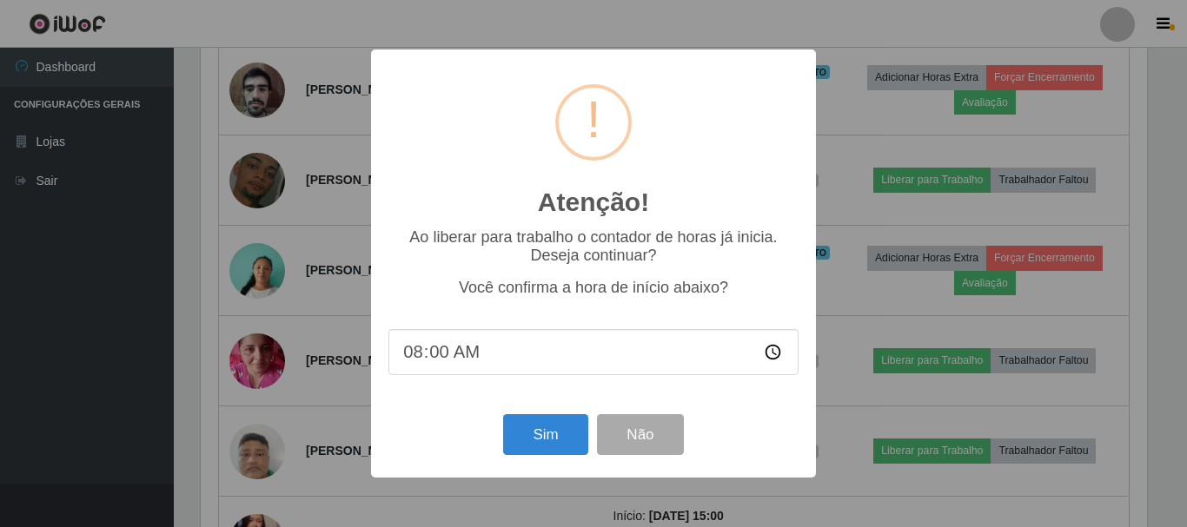
type input "08:08"
click at [556, 439] on button "Sim" at bounding box center [545, 434] width 84 height 41
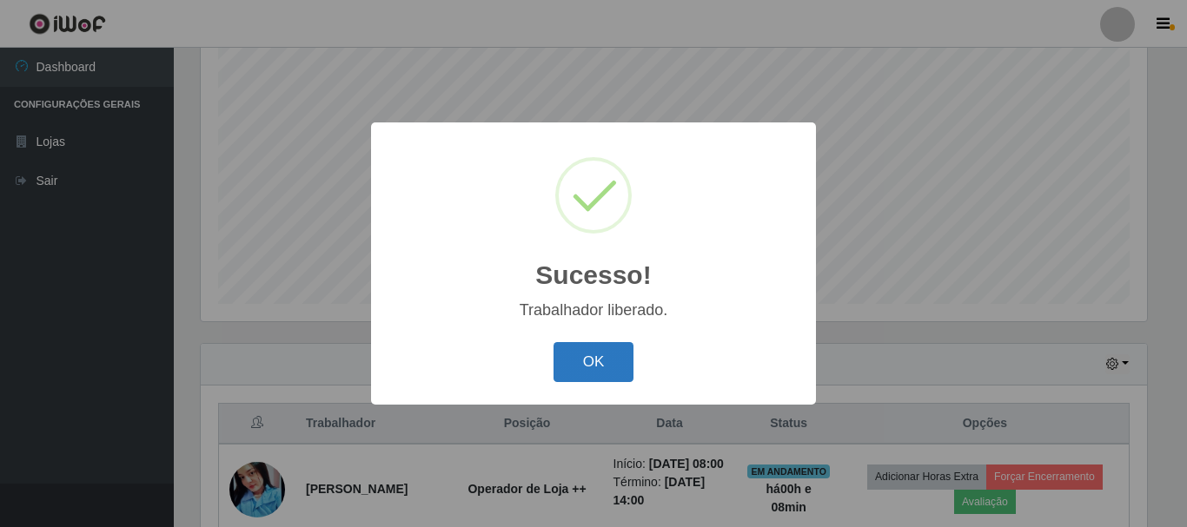
click at [594, 354] on button "OK" at bounding box center [593, 362] width 81 height 41
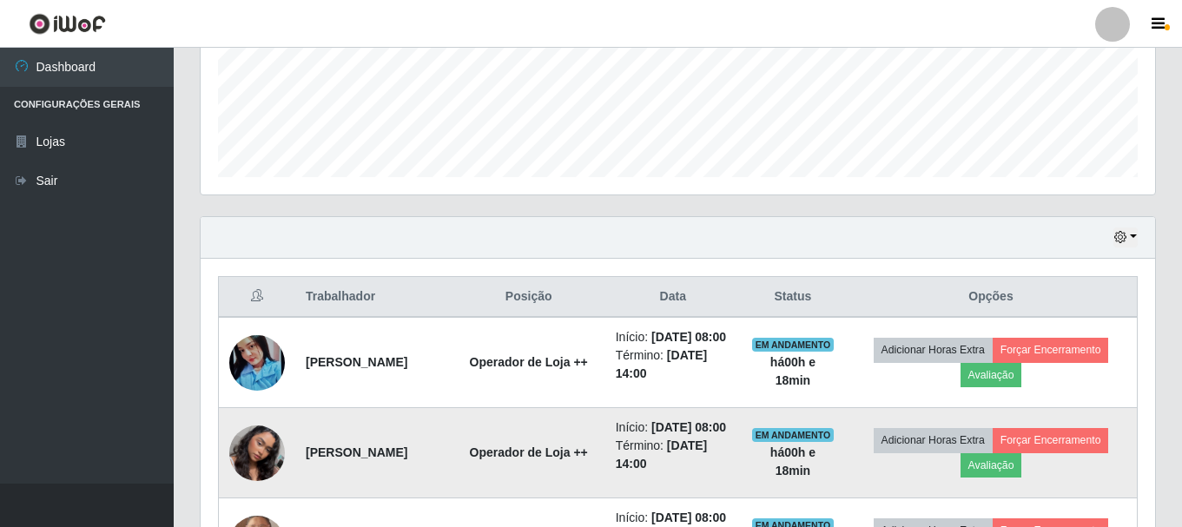
scroll to position [434, 0]
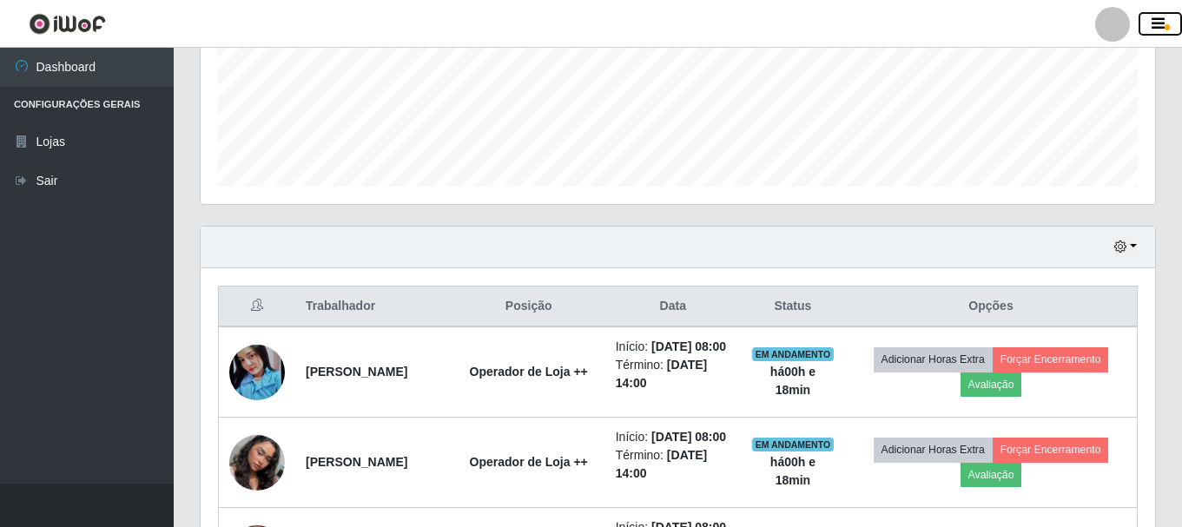
click at [1162, 23] on icon "button" at bounding box center [1158, 25] width 13 height 16
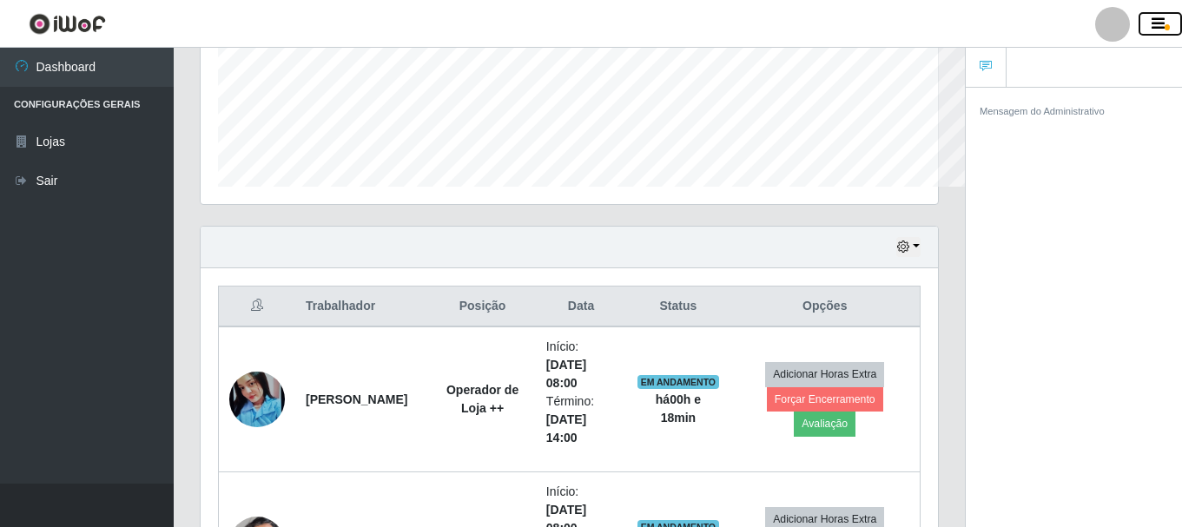
scroll to position [868438, 868061]
click at [1162, 23] on icon "button" at bounding box center [1158, 25] width 13 height 16
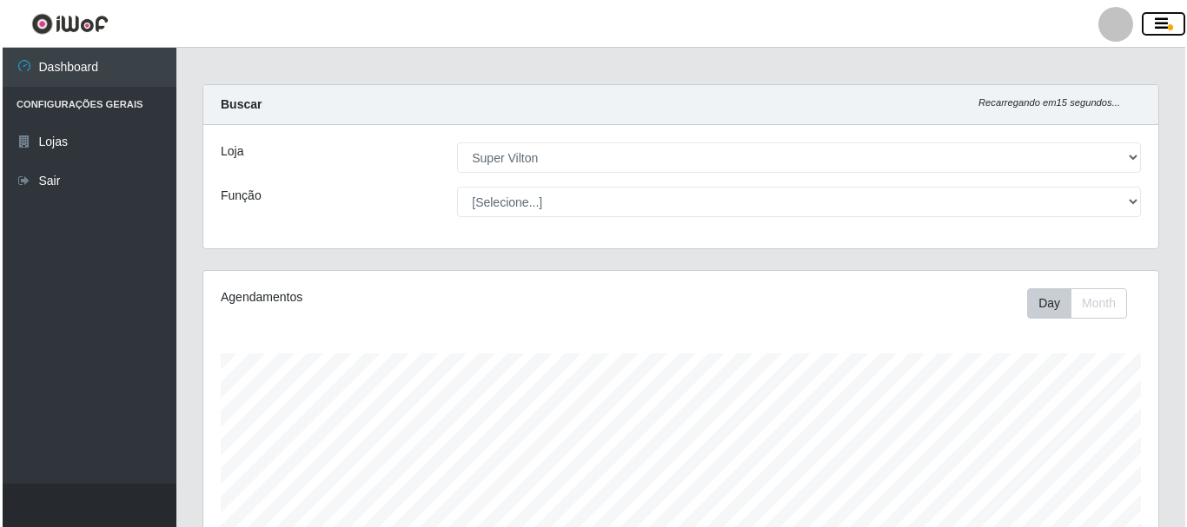
scroll to position [0, 0]
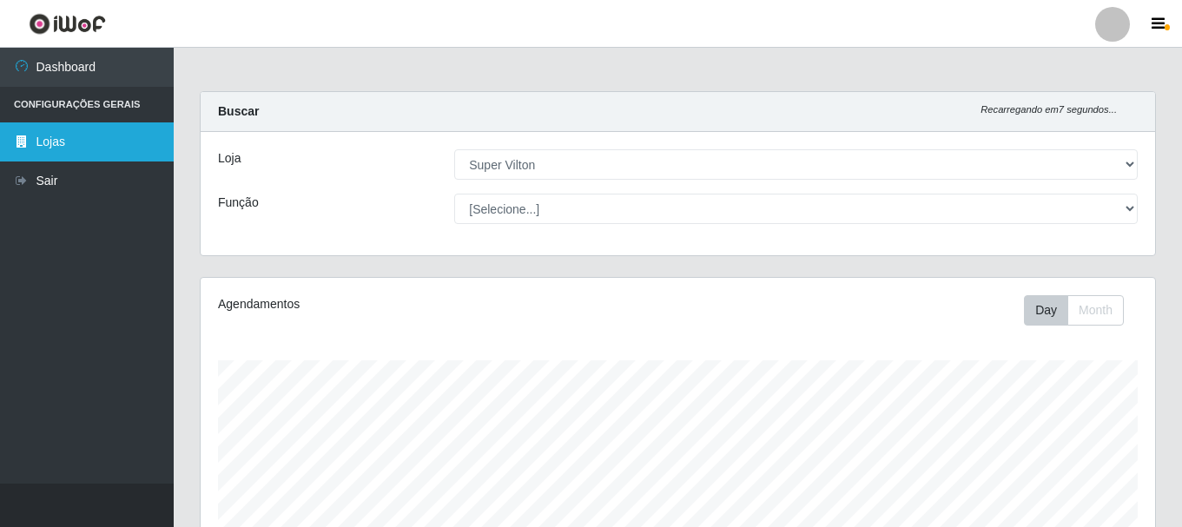
click at [56, 141] on link "Lojas" at bounding box center [87, 142] width 174 height 39
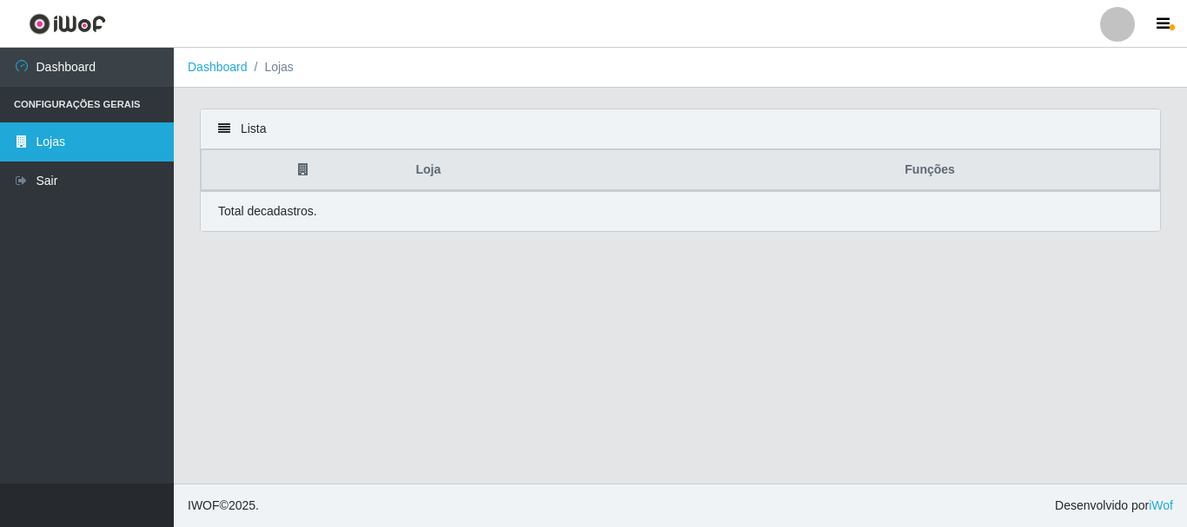
click at [81, 135] on link "Lojas" at bounding box center [87, 142] width 174 height 39
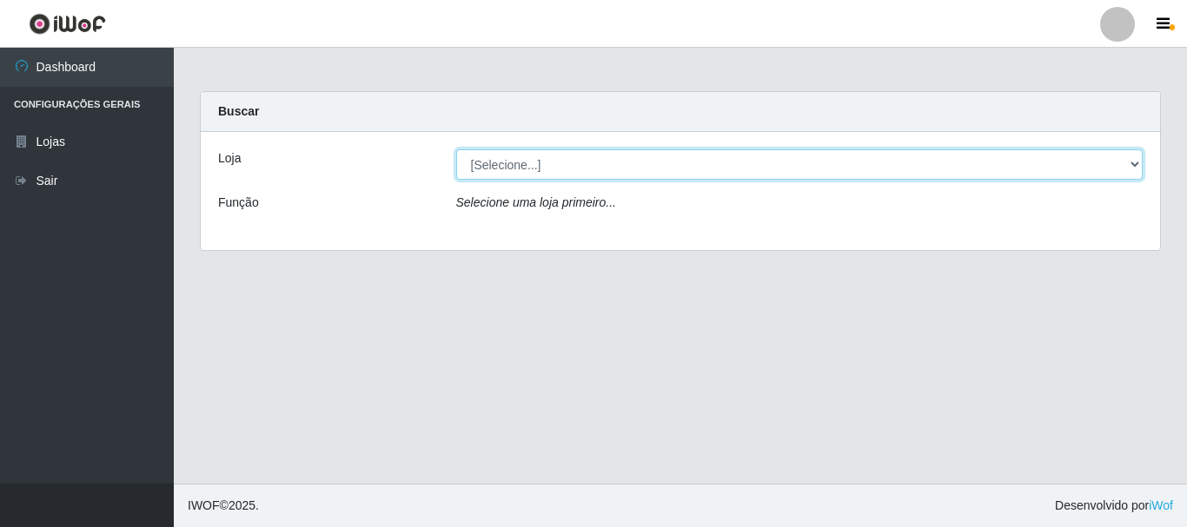
click at [1116, 159] on select "[Selecione...] Super Vilton" at bounding box center [799, 164] width 687 height 30
select select "379"
click at [456, 149] on select "[Selecione...] Super Vilton" at bounding box center [799, 164] width 687 height 30
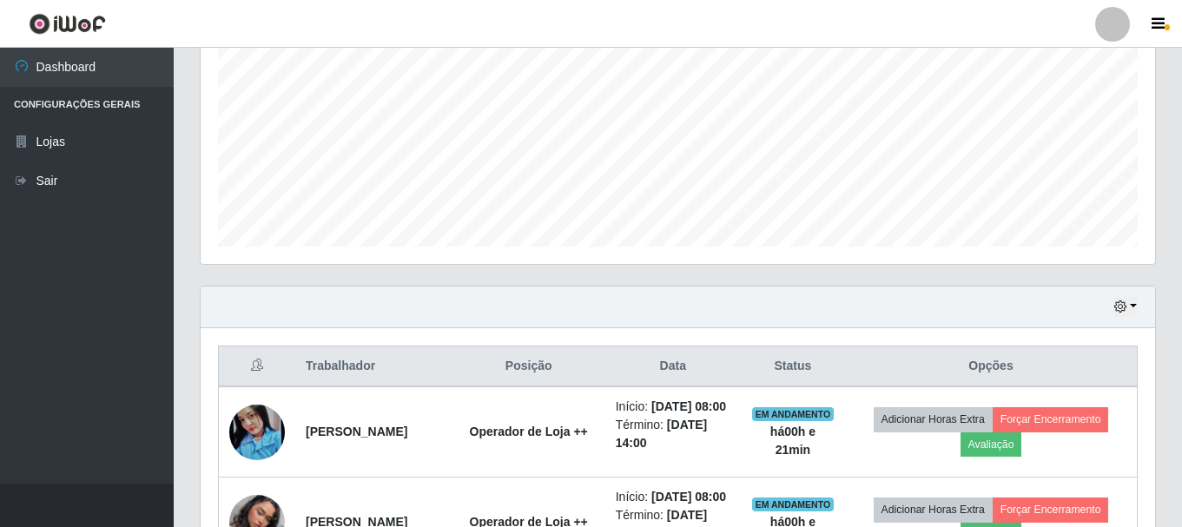
scroll to position [578, 0]
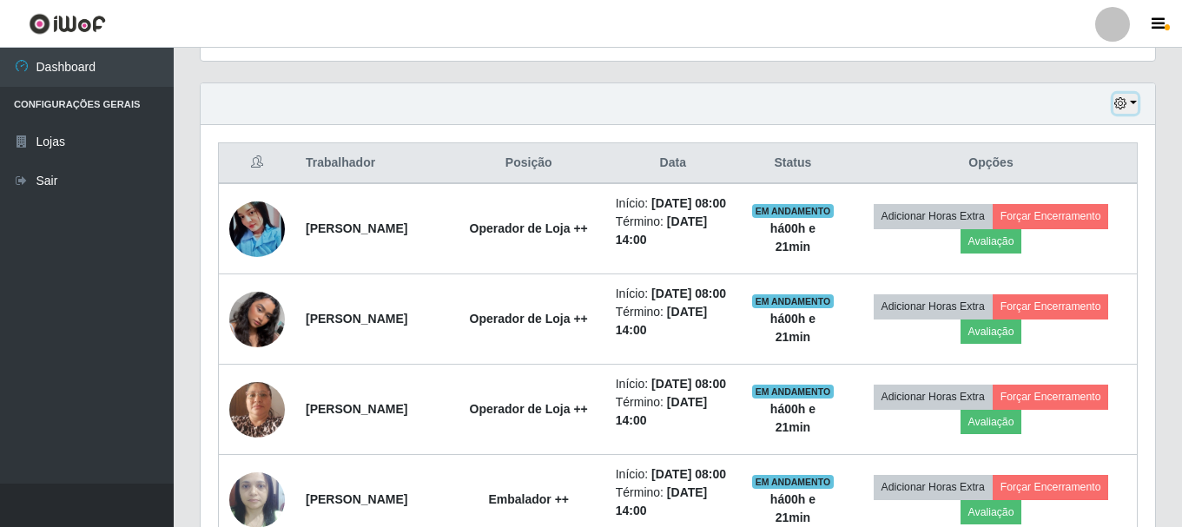
click at [1130, 108] on button "button" at bounding box center [1126, 104] width 24 height 20
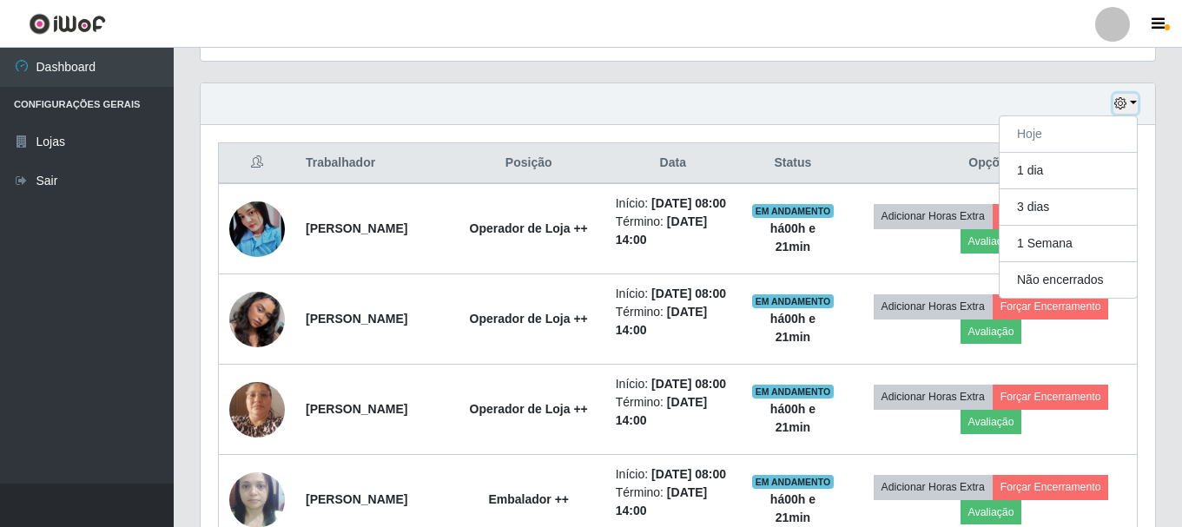
click at [1130, 108] on button "button" at bounding box center [1126, 104] width 24 height 20
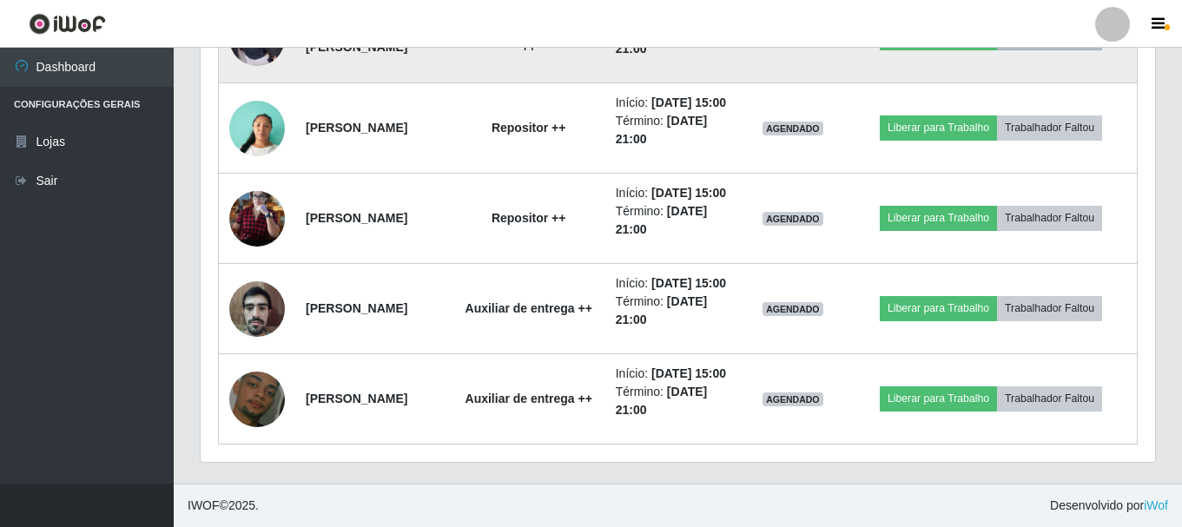
scroll to position [2489, 0]
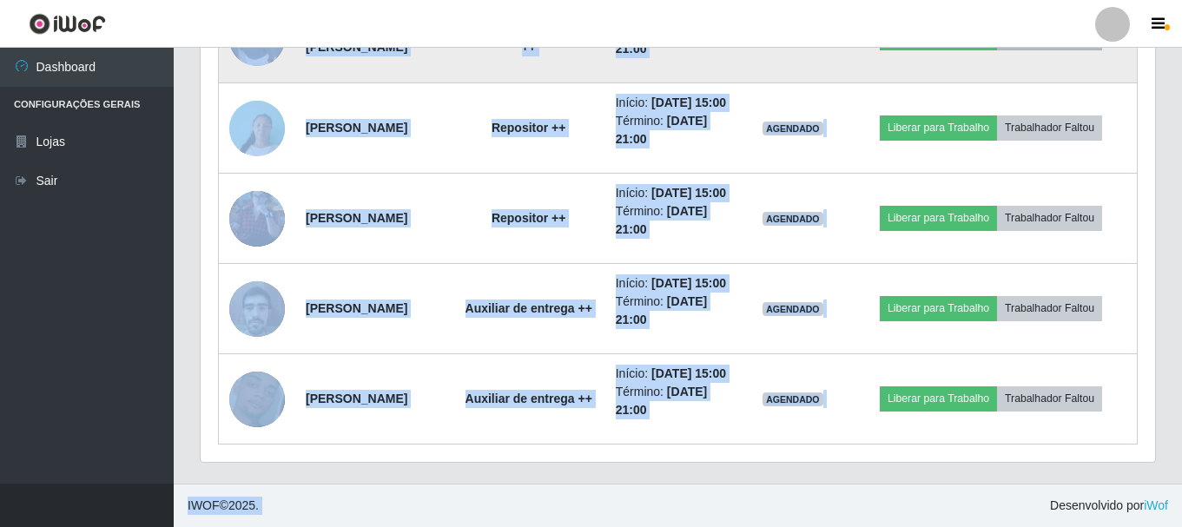
drag, startPoint x: 227, startPoint y: 159, endPoint x: 1017, endPoint y: 526, distance: 871.8
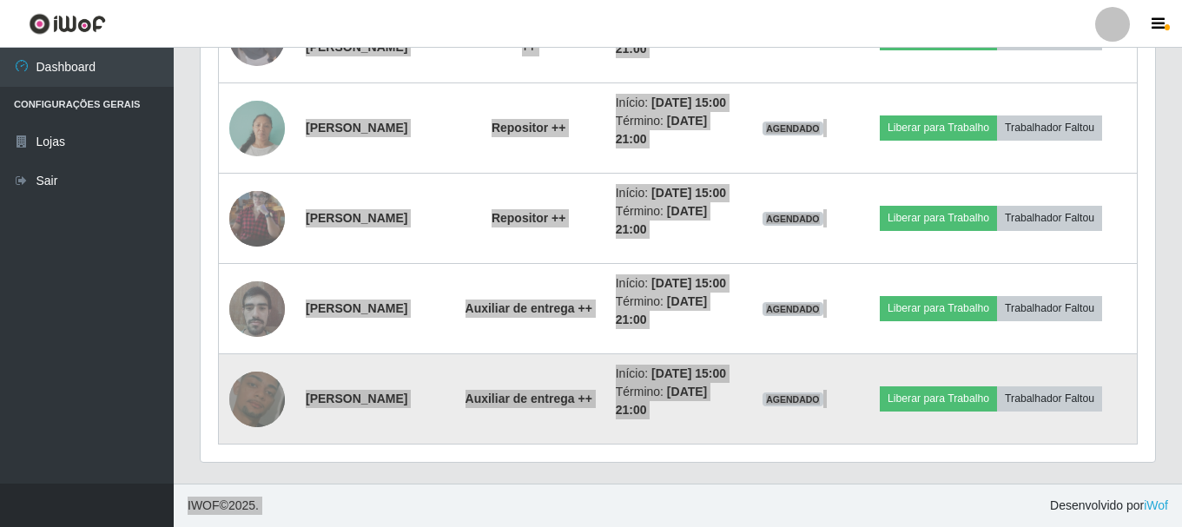
scroll to position [868438, 867844]
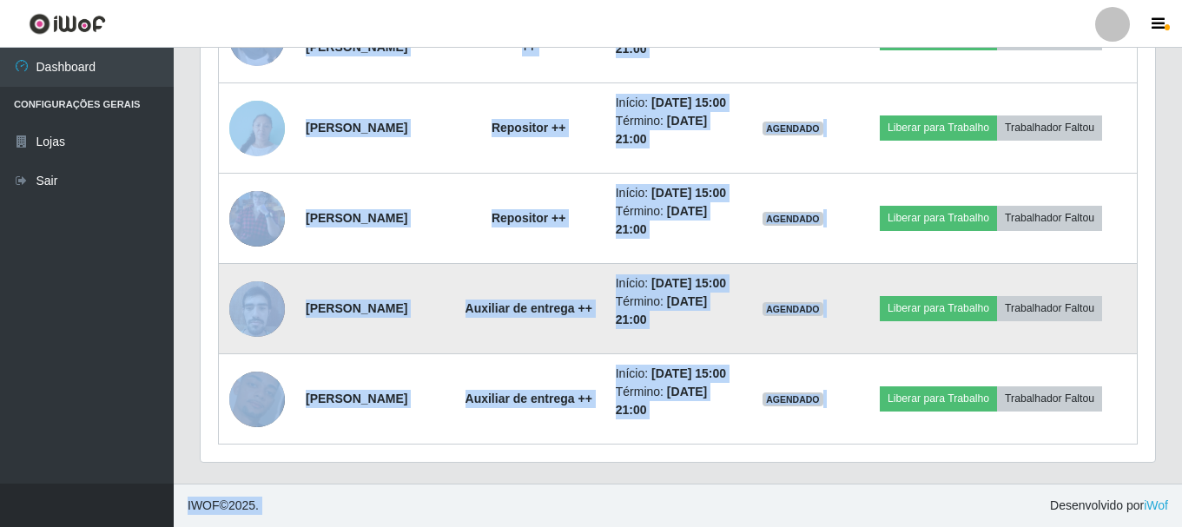
click at [368, 264] on td "[PERSON_NAME]" at bounding box center [373, 309] width 157 height 90
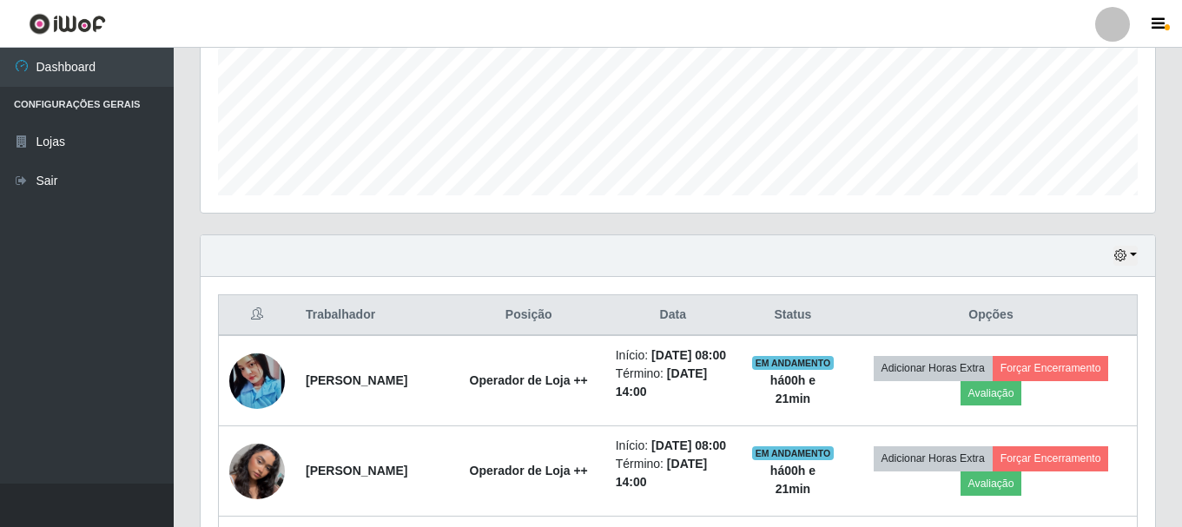
scroll to position [404, 0]
